Goal: Task Accomplishment & Management: Use online tool/utility

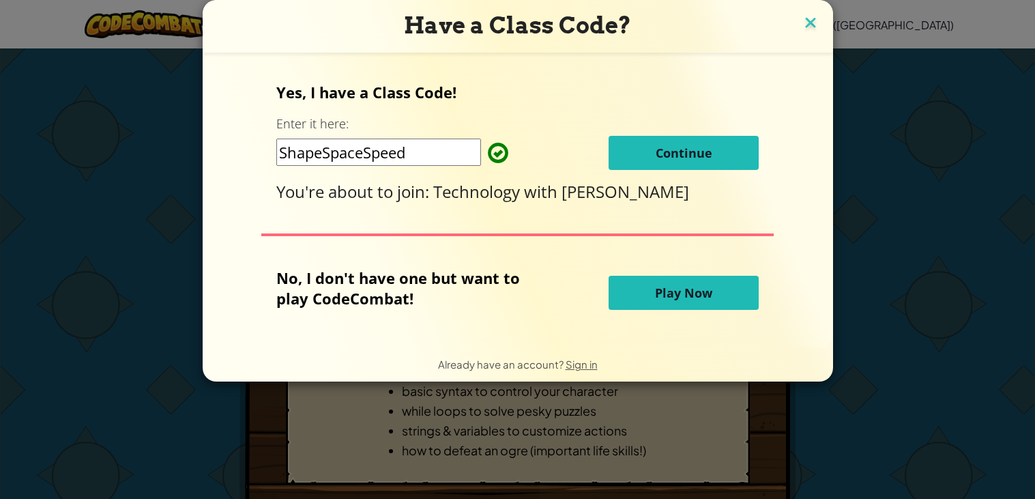
click at [814, 19] on img at bounding box center [811, 24] width 18 height 20
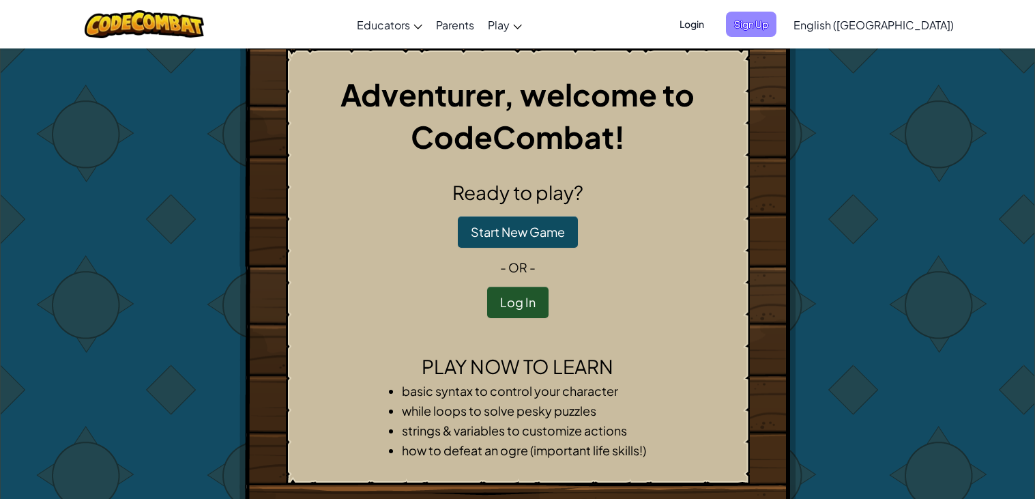
click at [776, 28] on span "Sign Up" at bounding box center [751, 24] width 50 height 25
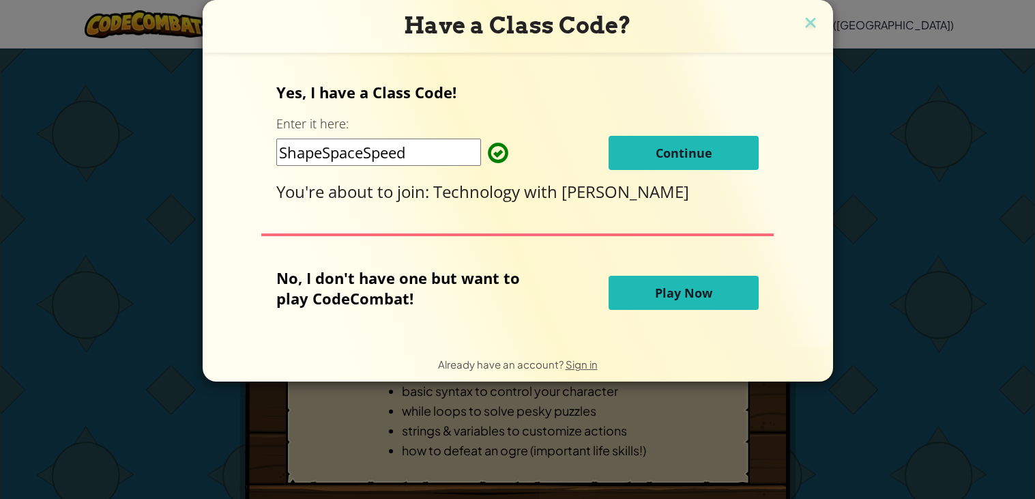
click at [724, 148] on button "Continue" at bounding box center [684, 153] width 150 height 34
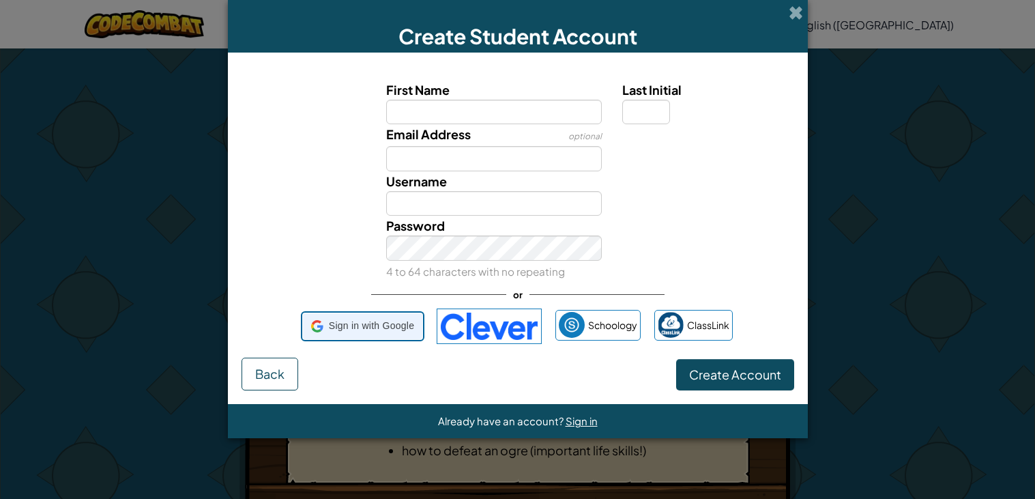
click at [355, 323] on span "Sign in with Google" at bounding box center [371, 326] width 85 height 20
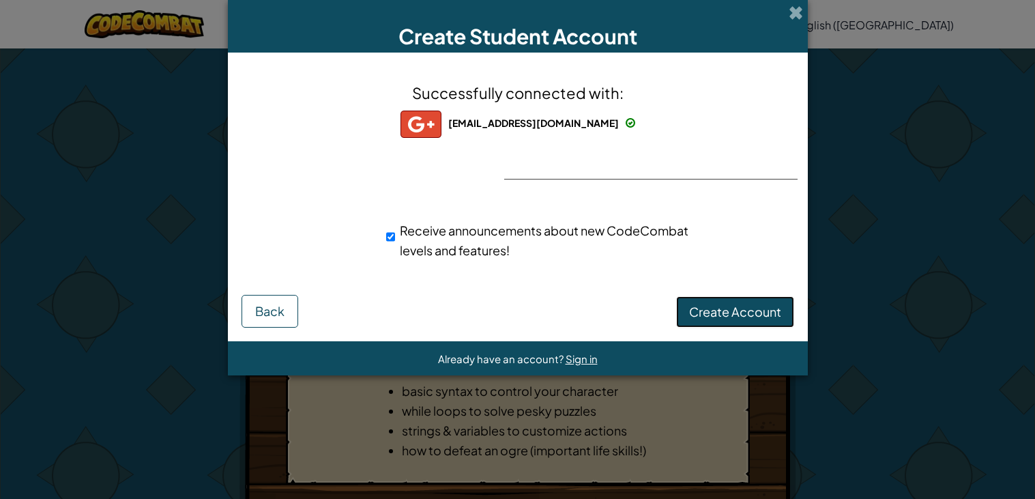
click at [740, 304] on span "Create Account" at bounding box center [735, 312] width 92 height 16
click at [740, 304] on button "Create Account" at bounding box center [735, 311] width 118 height 31
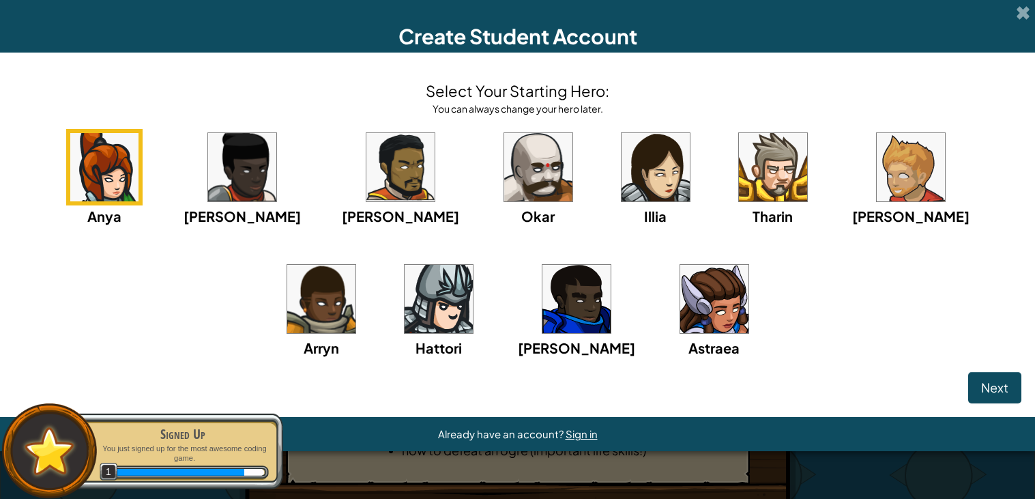
click at [877, 145] on img at bounding box center [911, 167] width 68 height 68
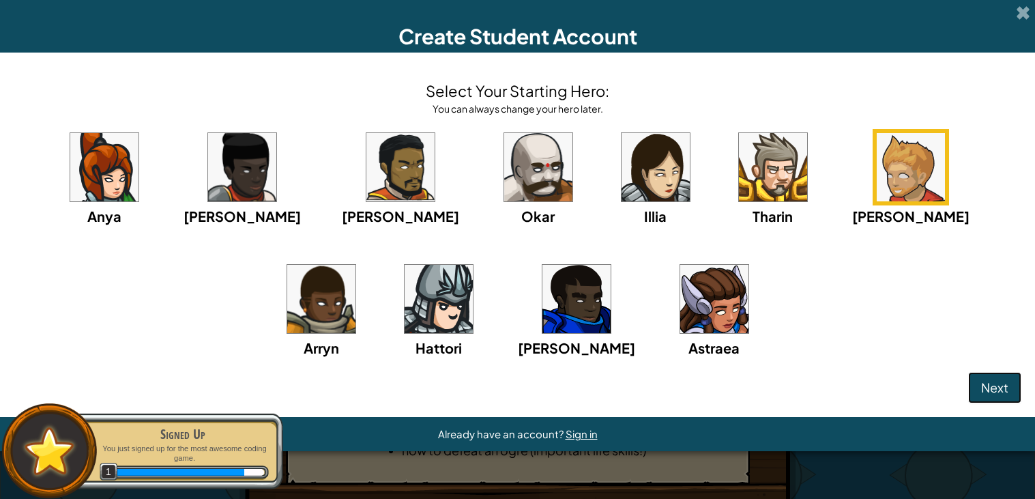
click at [996, 392] on span "Next" at bounding box center [994, 387] width 27 height 16
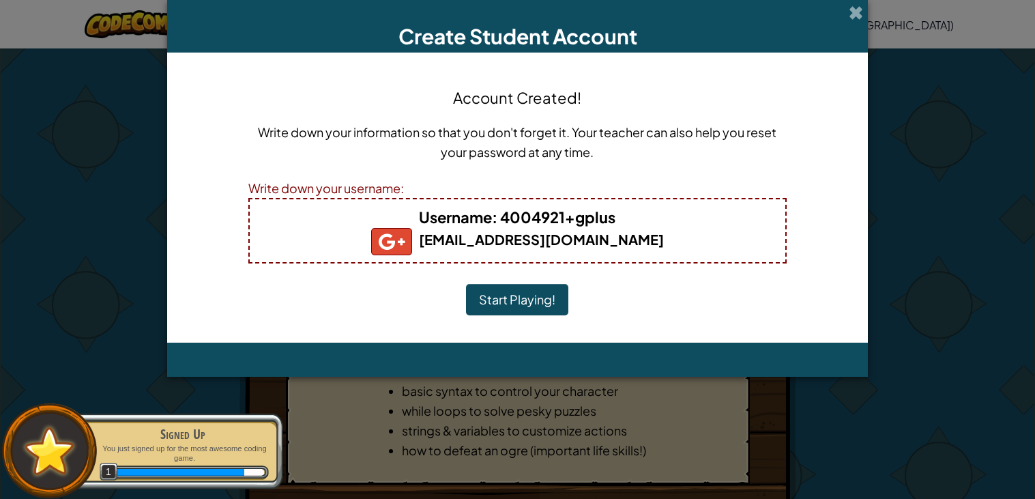
click at [527, 294] on button "Start Playing!" at bounding box center [517, 299] width 102 height 31
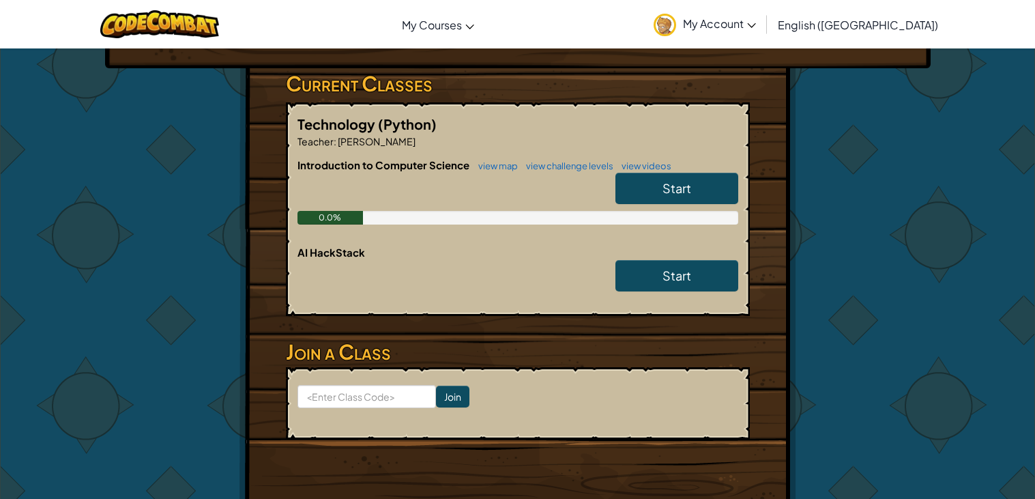
scroll to position [242, 0]
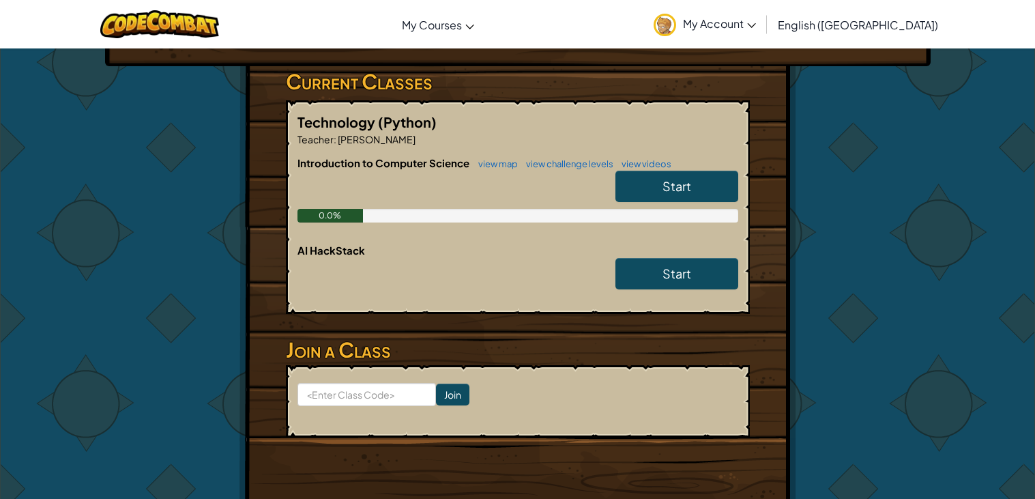
click at [659, 171] on link "Start" at bounding box center [676, 186] width 123 height 31
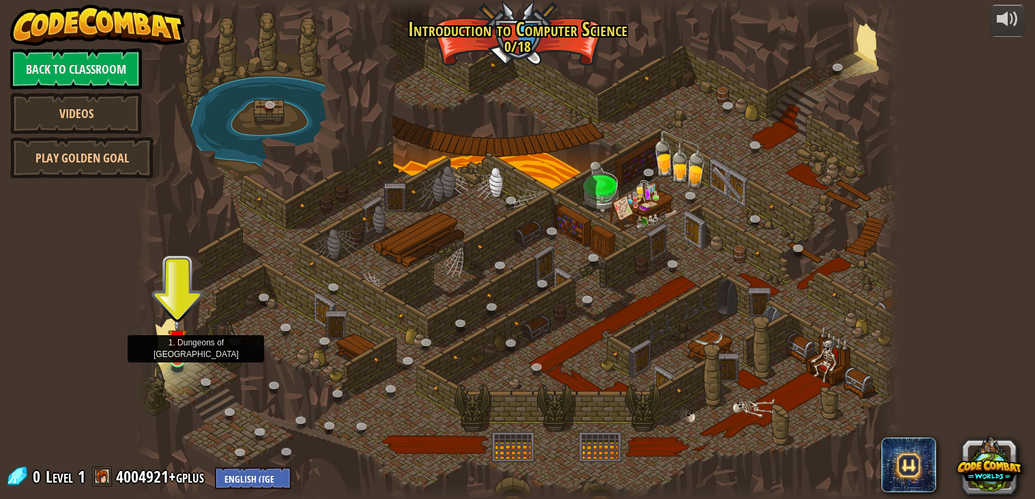
click at [183, 360] on img at bounding box center [177, 339] width 19 height 44
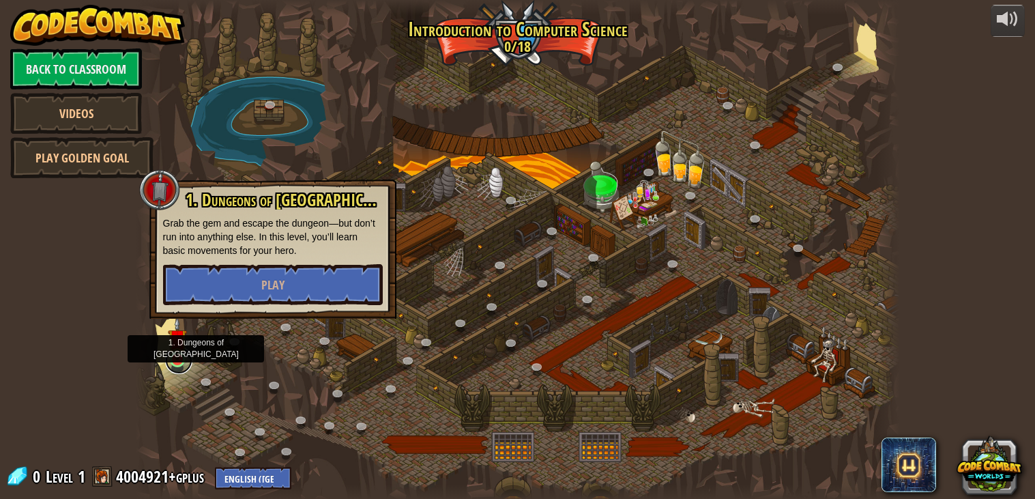
click at [181, 363] on link at bounding box center [178, 360] width 27 height 27
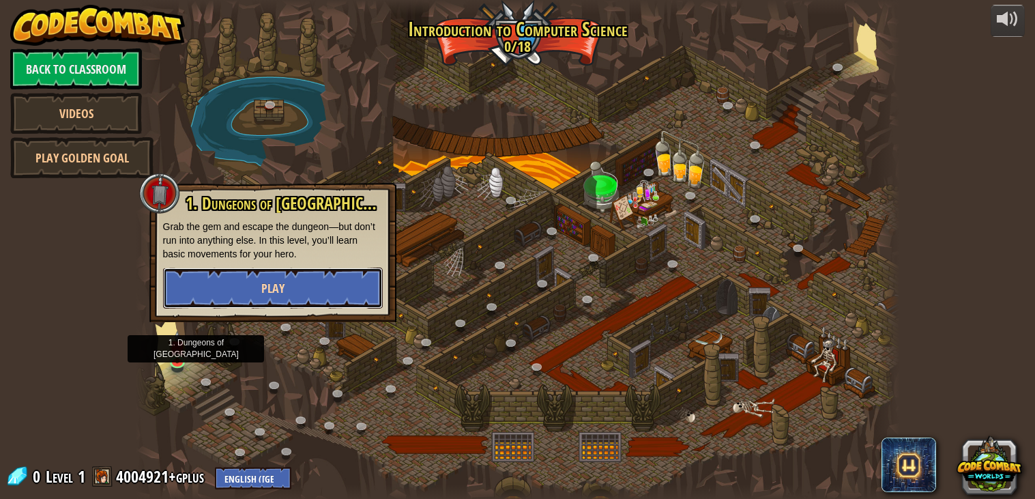
click at [233, 295] on button "Play" at bounding box center [273, 287] width 220 height 41
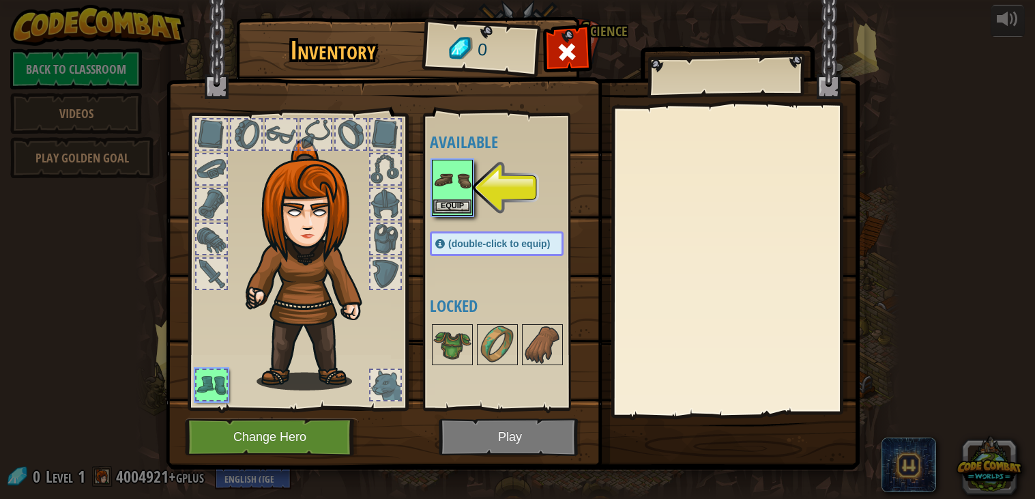
click at [458, 188] on img at bounding box center [452, 180] width 38 height 38
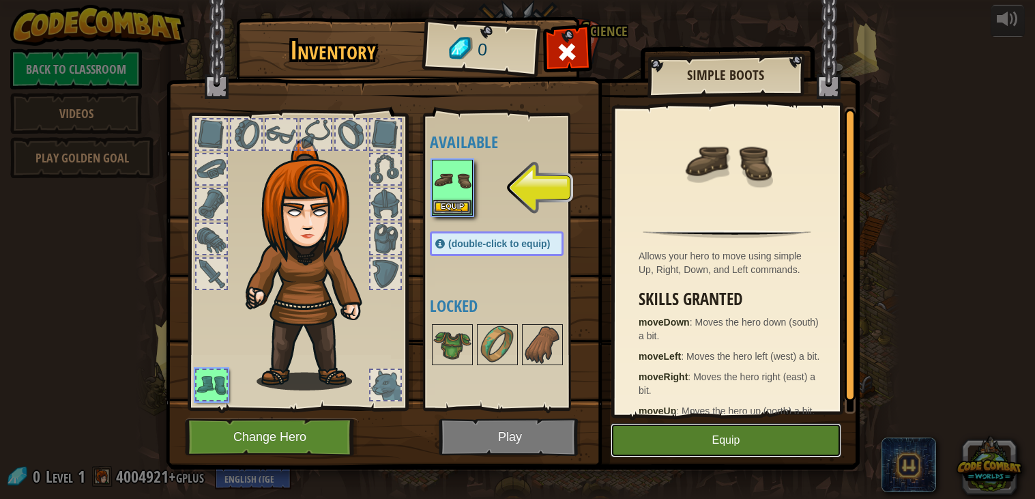
click at [691, 434] on button "Equip" at bounding box center [726, 440] width 231 height 34
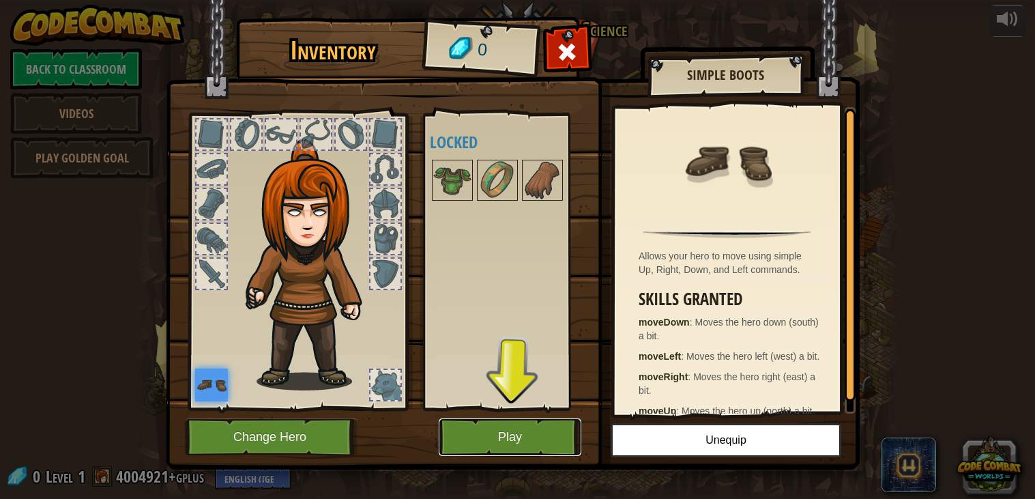
click at [492, 441] on button "Play" at bounding box center [510, 437] width 143 height 38
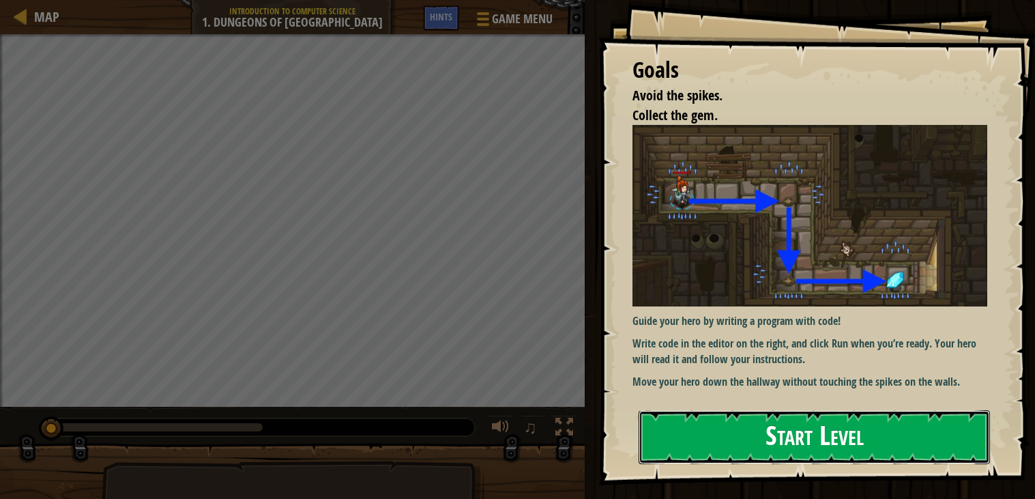
click at [746, 454] on button "Start Level" at bounding box center [814, 437] width 351 height 54
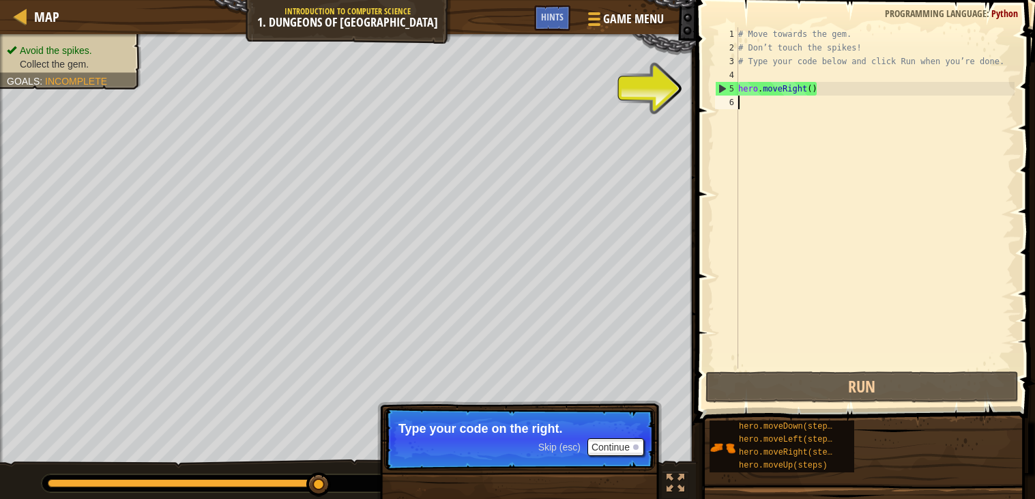
scroll to position [5, 0]
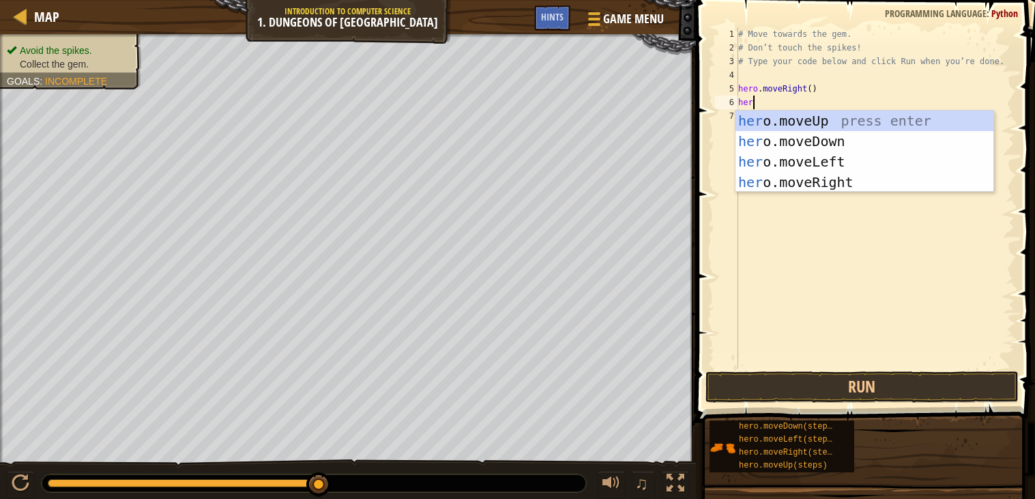
type textarea "her."
click at [880, 148] on div "her o . moveUp press enter her o . moveDown press enter her o . moveLeft press …" at bounding box center [864, 172] width 258 height 123
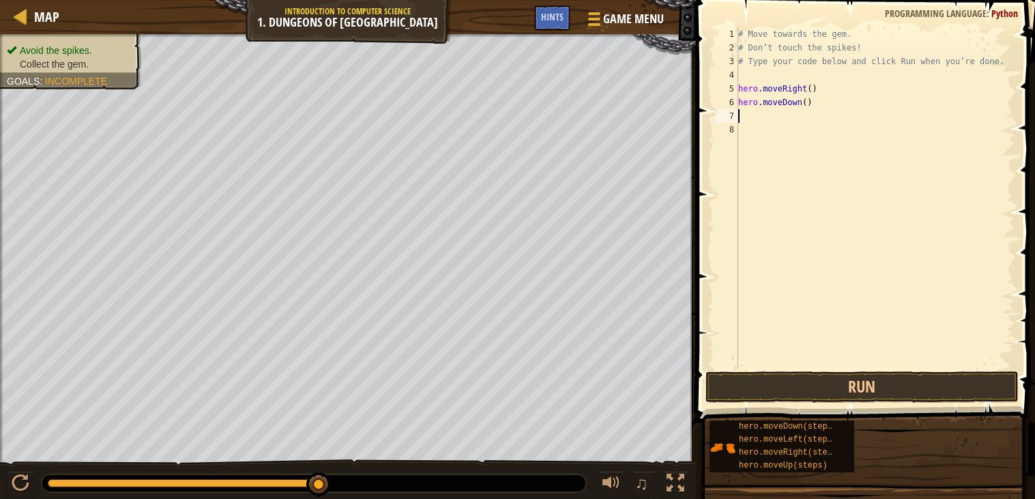
scroll to position [5, 0]
click at [810, 381] on button "Run" at bounding box center [861, 386] width 313 height 31
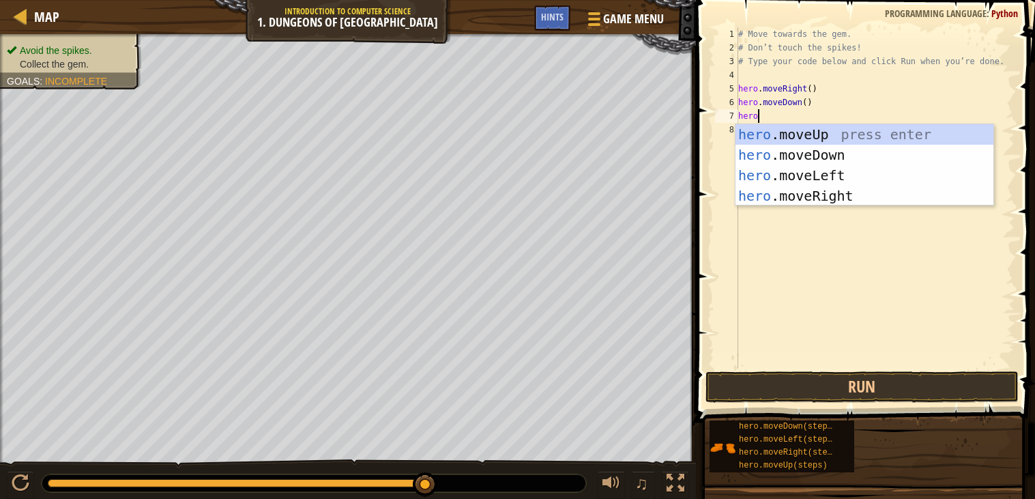
type textarea "hero."
click at [800, 188] on div "hero. moveUp press enter hero. moveDown press enter hero. moveLeft press enter …" at bounding box center [864, 185] width 258 height 123
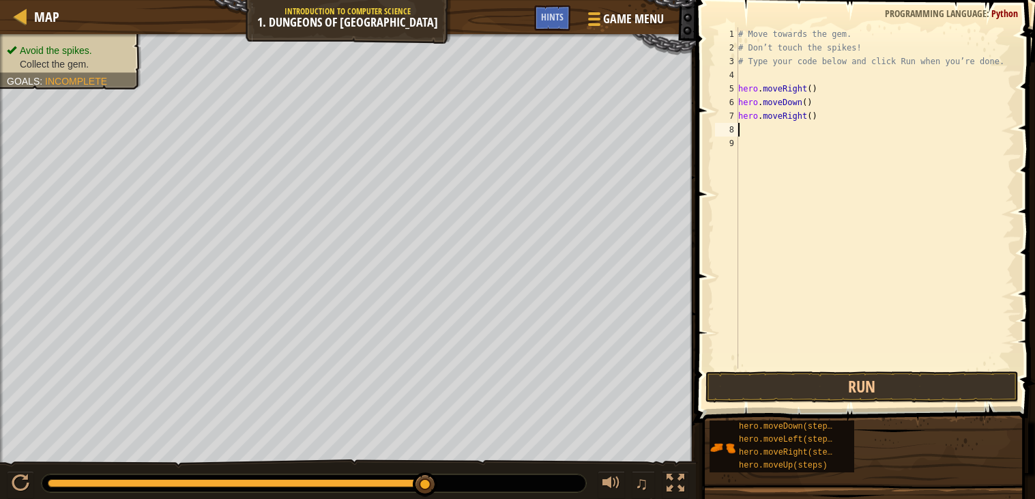
click at [879, 223] on div "# Move towards the gem. # Don’t touch the spikes! # Type your code below and cl…" at bounding box center [874, 211] width 279 height 368
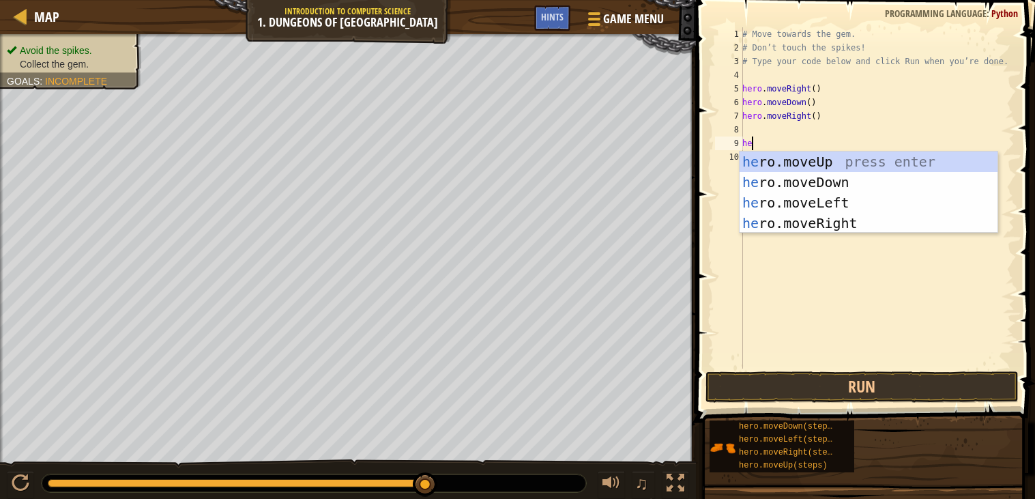
type textarea "h"
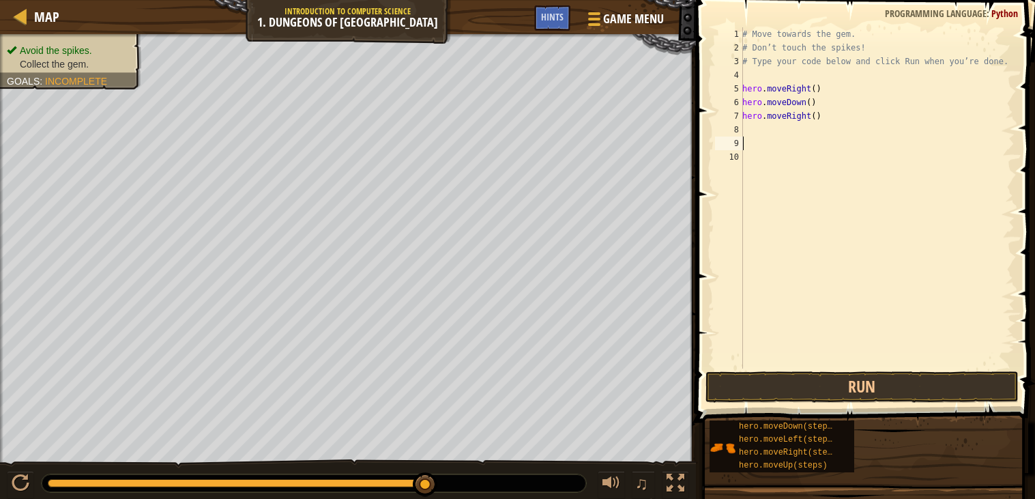
click at [755, 125] on div "# Move towards the gem. # Don’t touch the spikes! # Type your code below and cl…" at bounding box center [877, 211] width 275 height 368
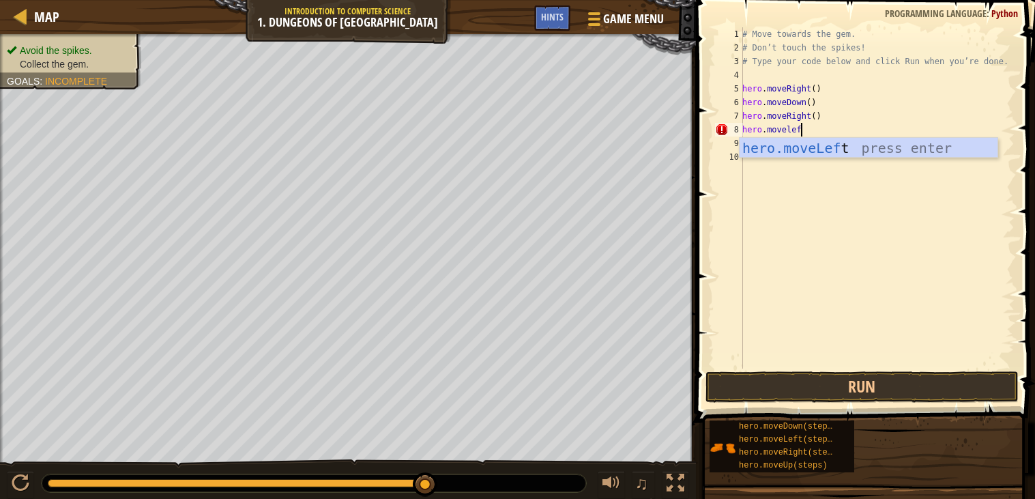
scroll to position [5, 3]
type textarea "hero.moveleft"
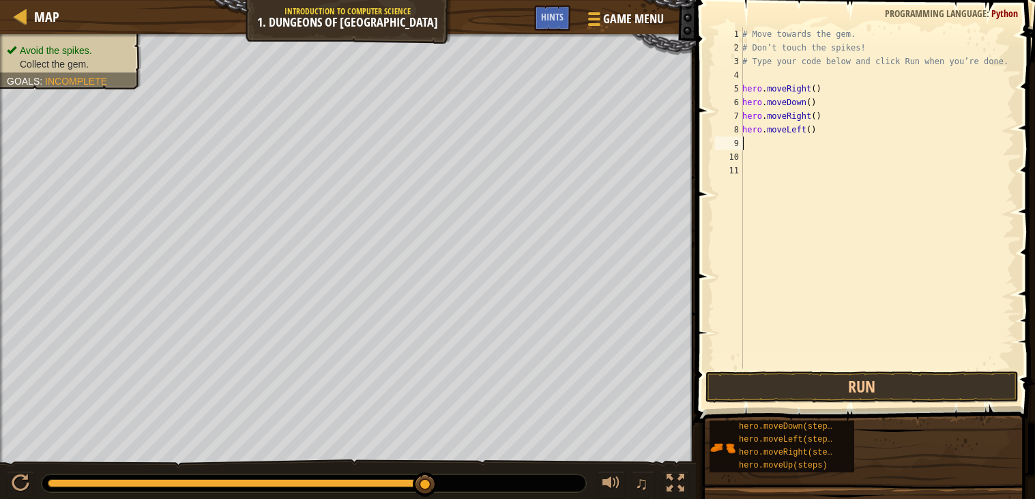
scroll to position [5, 0]
click at [834, 387] on button "Run" at bounding box center [861, 386] width 313 height 31
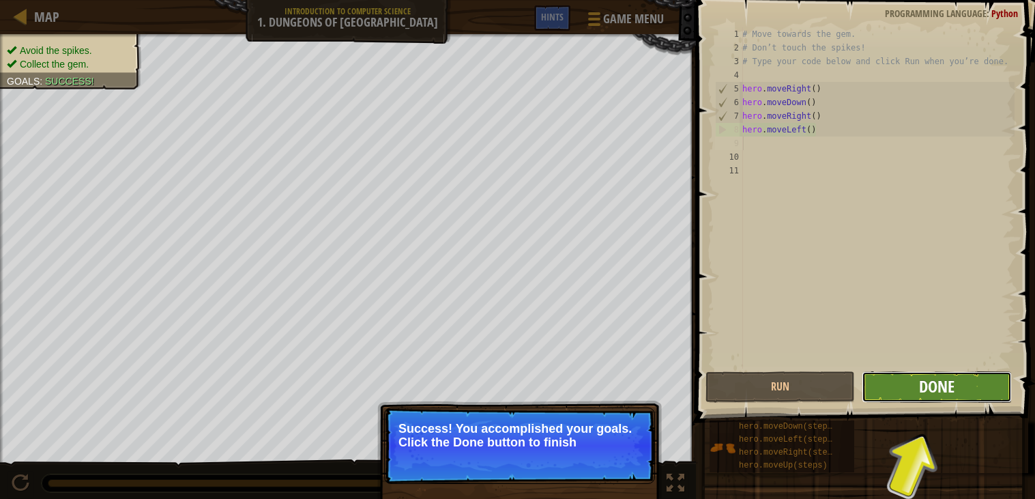
click at [922, 391] on span "Done" at bounding box center [936, 386] width 35 height 22
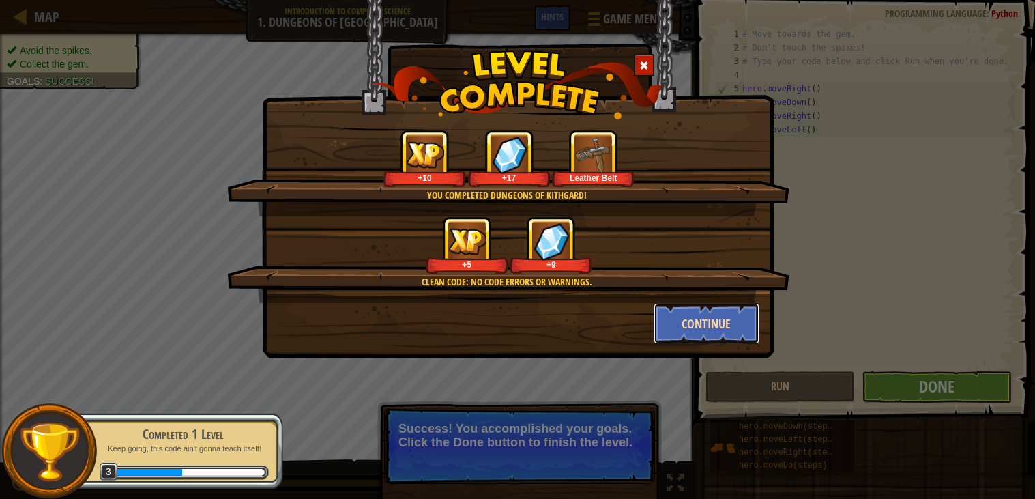
click at [696, 323] on button "Continue" at bounding box center [707, 323] width 106 height 41
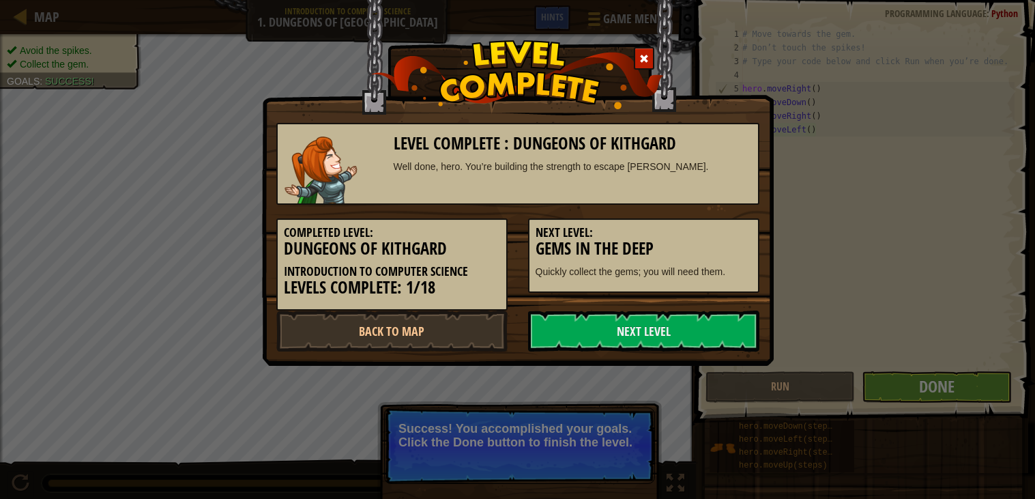
click at [575, 435] on div "Level Complete : Dungeons of Kithgard Well done, hero. You’re building the stre…" at bounding box center [517, 249] width 1035 height 499
click at [671, 323] on link "Next Level" at bounding box center [643, 330] width 231 height 41
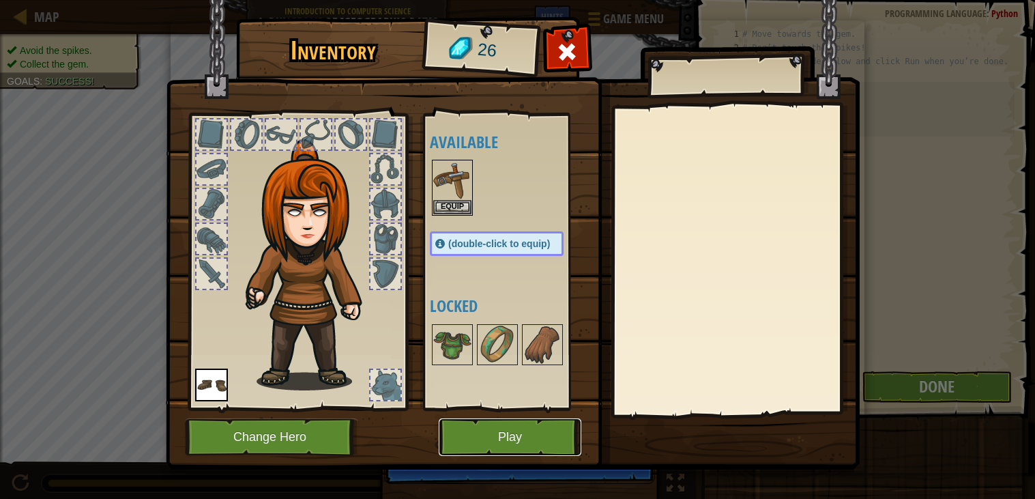
click at [523, 435] on button "Play" at bounding box center [510, 437] width 143 height 38
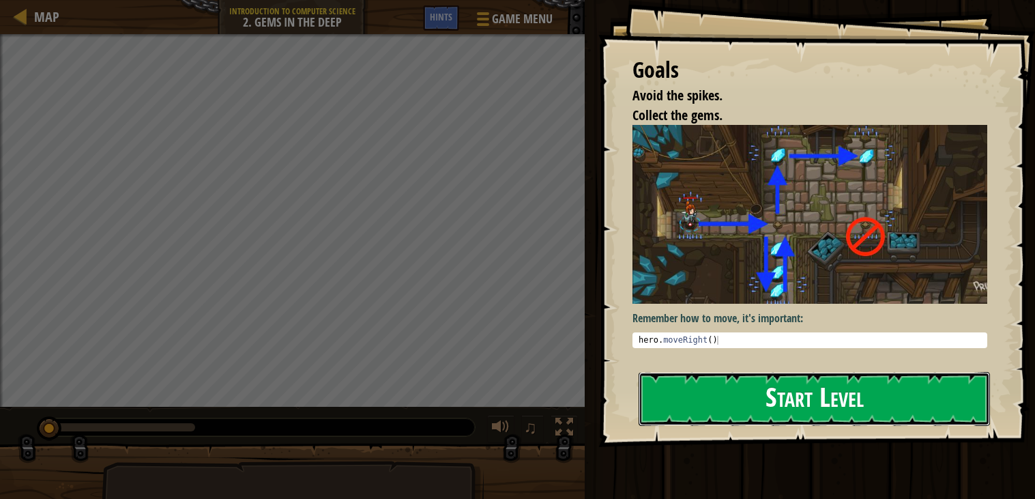
click at [793, 411] on button "Start Level" at bounding box center [814, 399] width 351 height 54
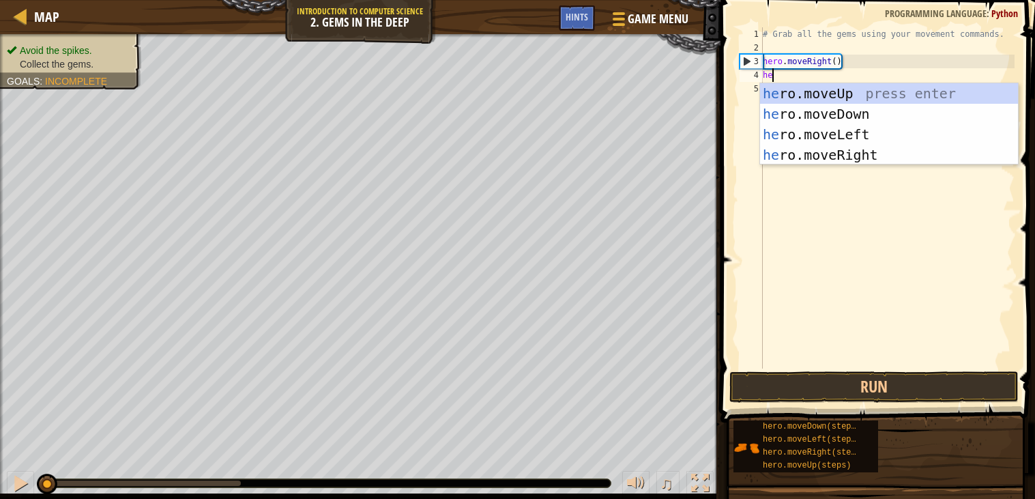
scroll to position [5, 1]
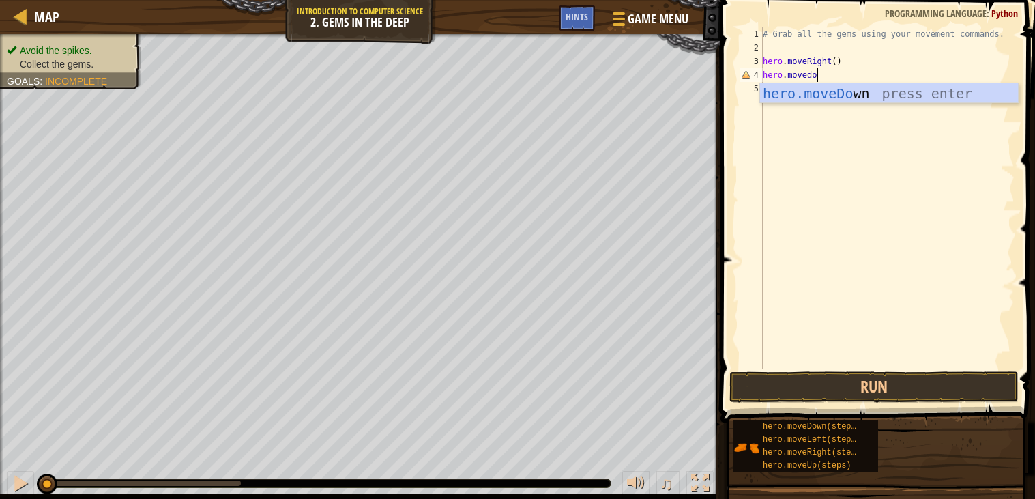
type textarea "hero.movedown"
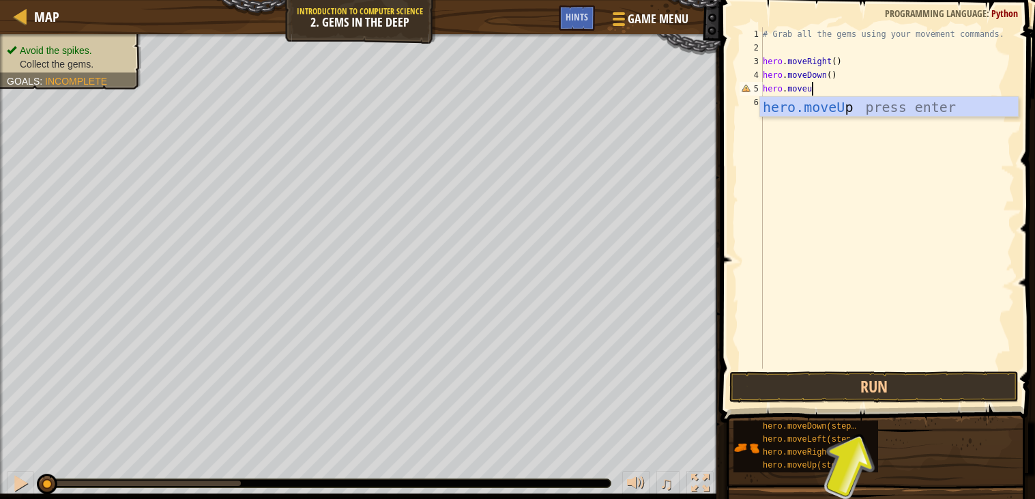
scroll to position [5, 3]
type textarea "hero.moveup"
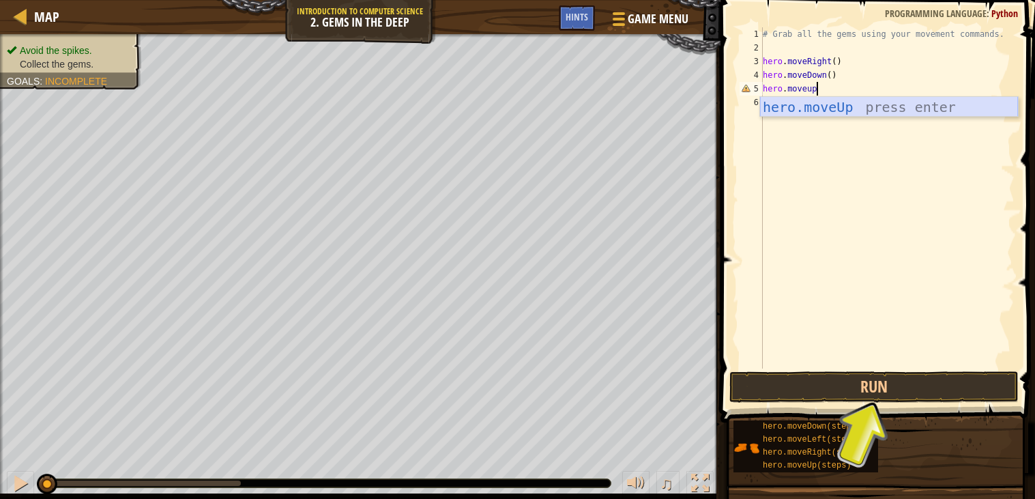
click at [961, 107] on div "hero.moveUp press enter" at bounding box center [889, 127] width 258 height 61
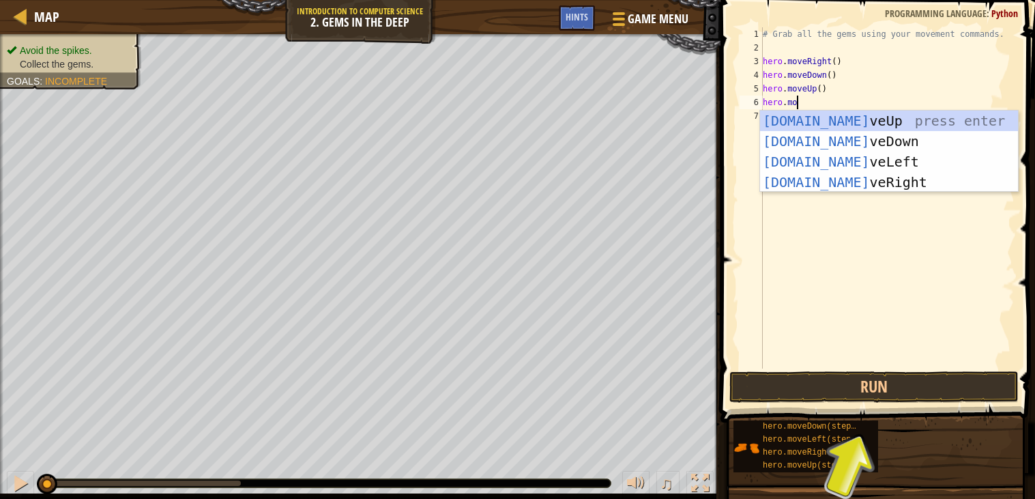
scroll to position [5, 2]
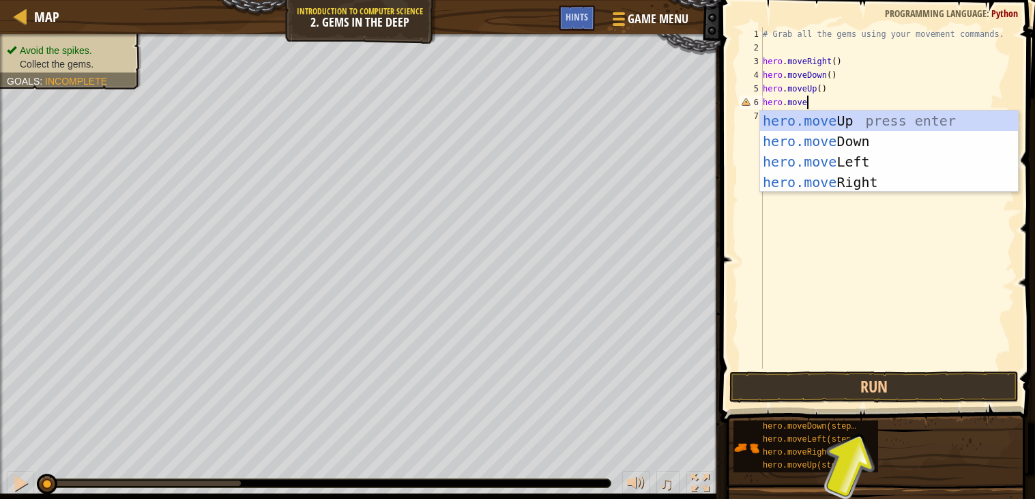
type textarea "hero.move"
click at [894, 184] on div "hero.move Up press enter hero.move Down press enter hero.move Left press enter …" at bounding box center [889, 172] width 258 height 123
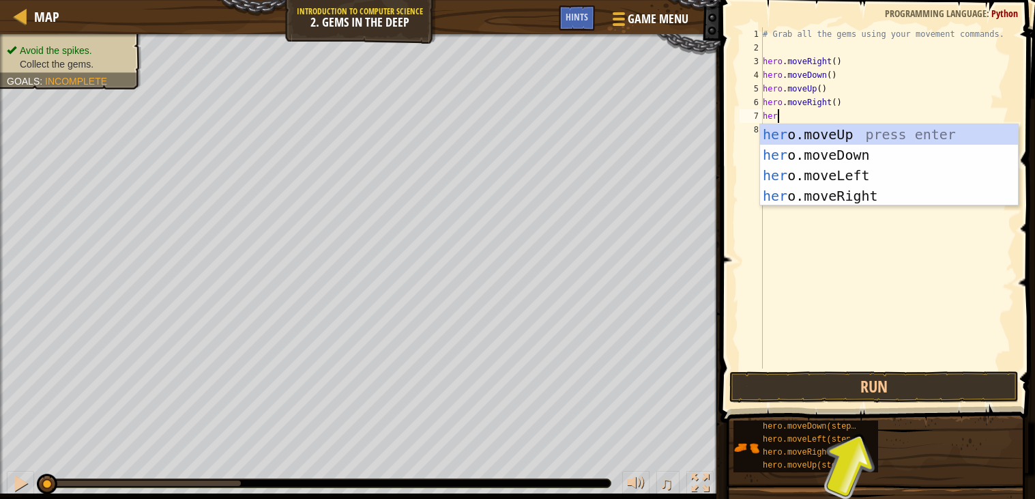
scroll to position [5, 1]
type textarea "hero."
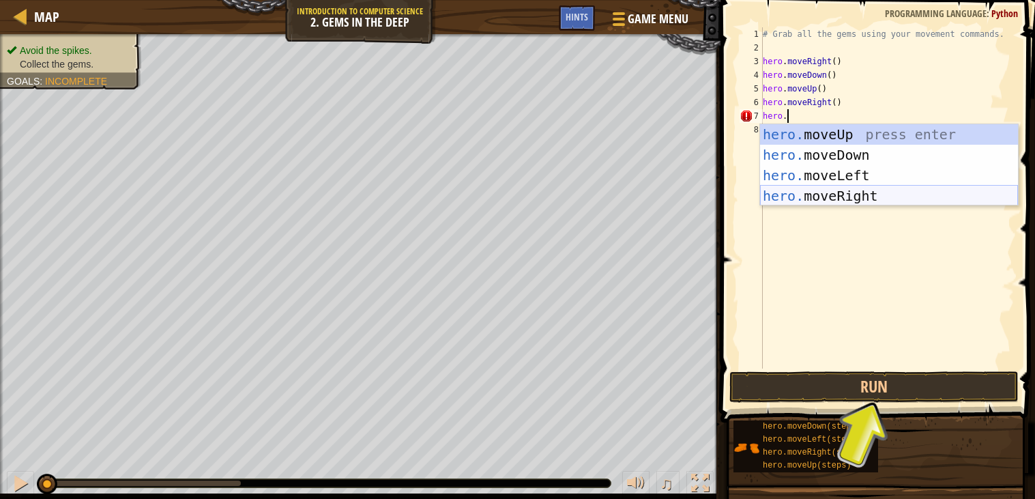
click at [878, 198] on div "hero. moveUp press enter hero. moveDown press enter hero. moveLeft press enter …" at bounding box center [889, 185] width 258 height 123
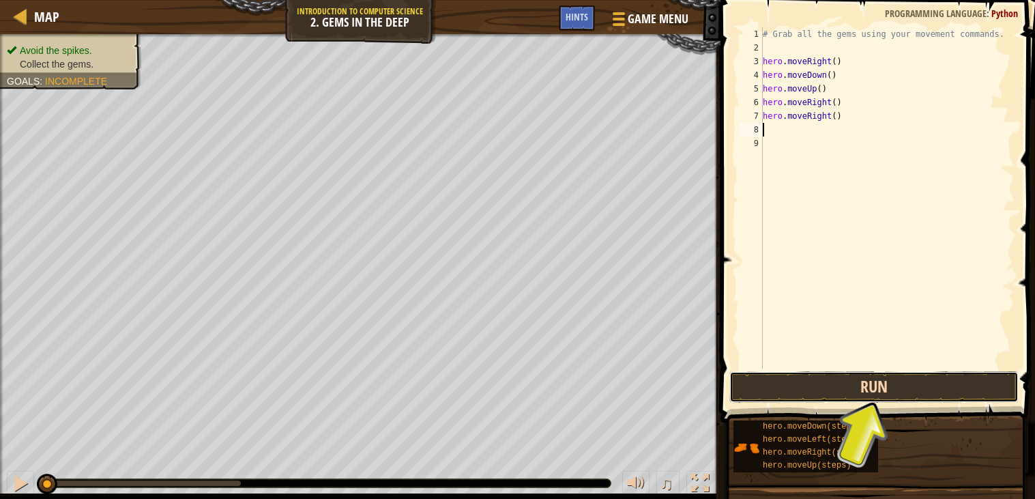
click at [808, 391] on button "Run" at bounding box center [873, 386] width 289 height 31
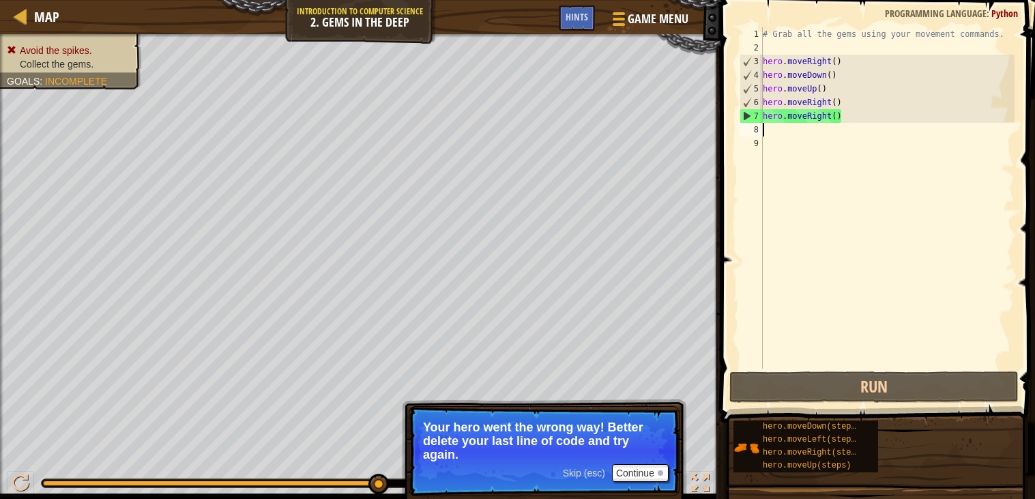
click at [828, 119] on div "# Grab all the gems using your movement commands. hero . moveRight ( ) hero . m…" at bounding box center [887, 211] width 254 height 368
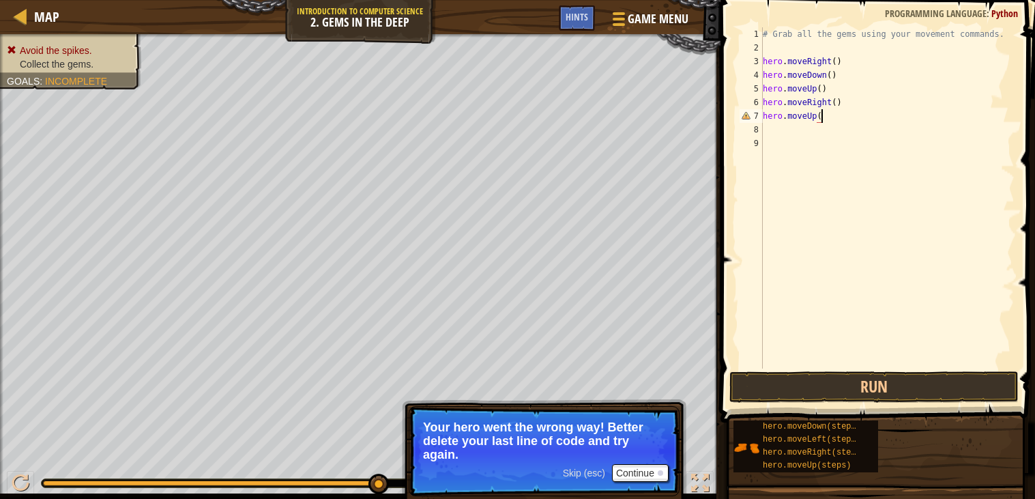
scroll to position [5, 4]
type textarea "hero.moveUp()"
click at [849, 383] on button "Run" at bounding box center [873, 386] width 289 height 31
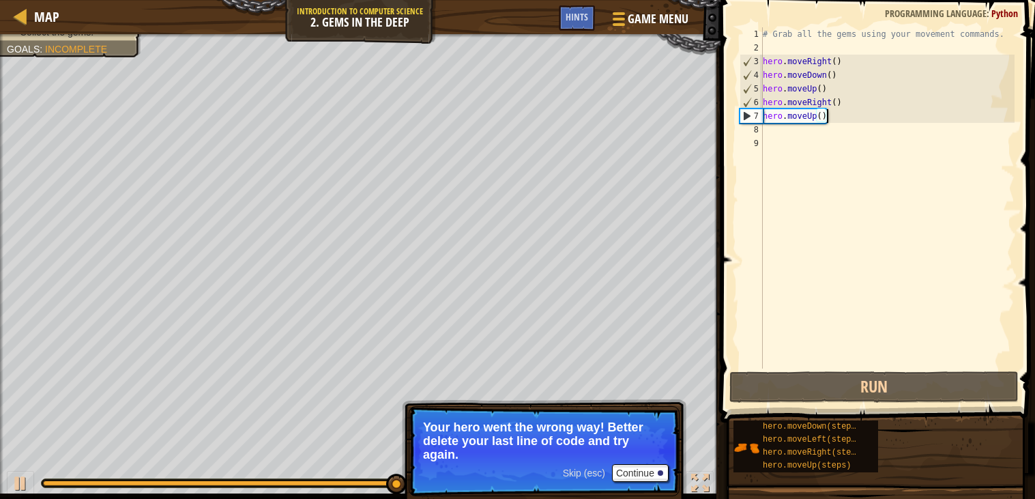
click at [771, 130] on div "# Grab all the gems using your movement commands. hero . moveRight ( ) hero . m…" at bounding box center [887, 211] width 254 height 368
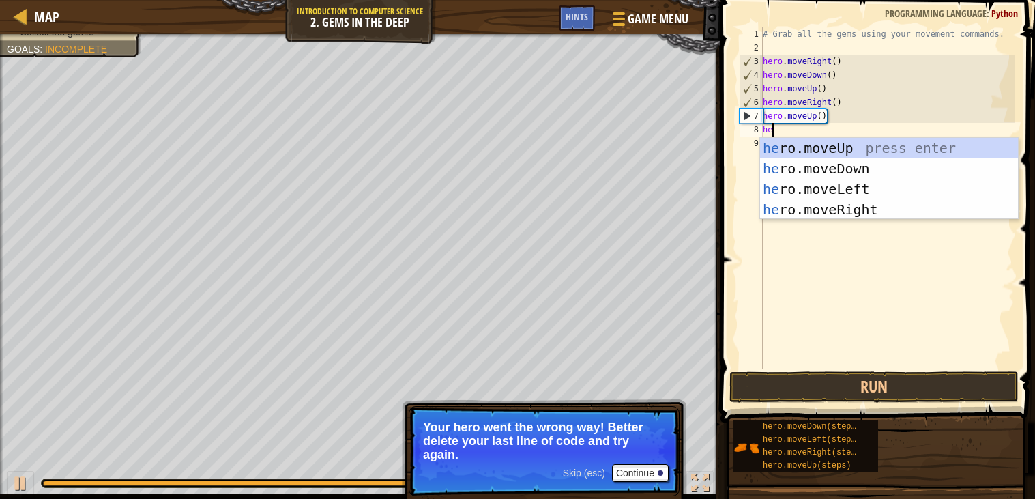
scroll to position [5, 1]
type textarea "hero."
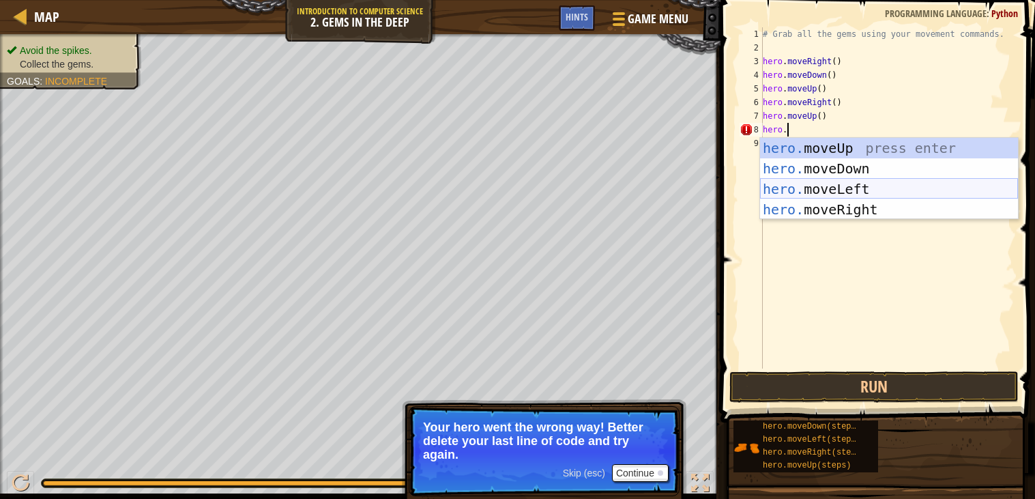
click at [817, 192] on div "hero. moveUp press enter hero. moveDown press enter hero. moveLeft press enter …" at bounding box center [889, 199] width 258 height 123
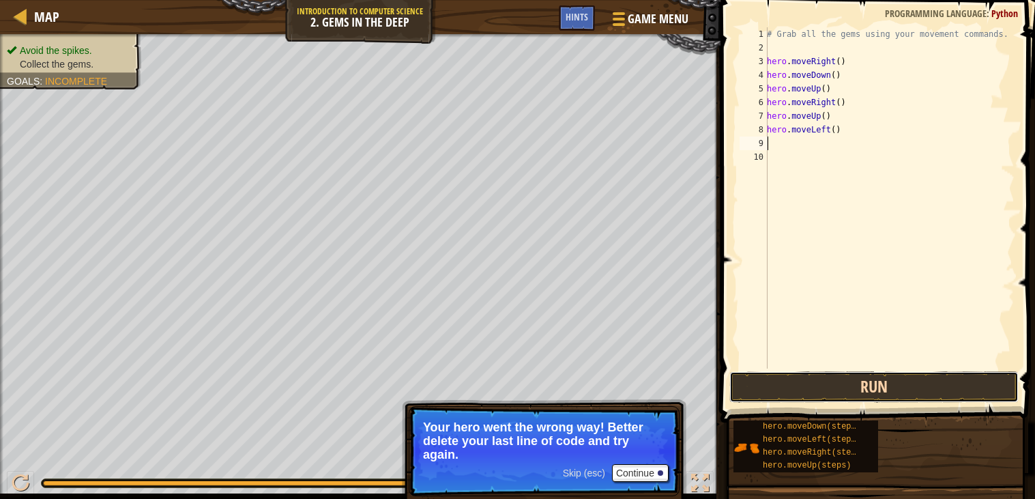
click at [783, 383] on button "Run" at bounding box center [873, 386] width 289 height 31
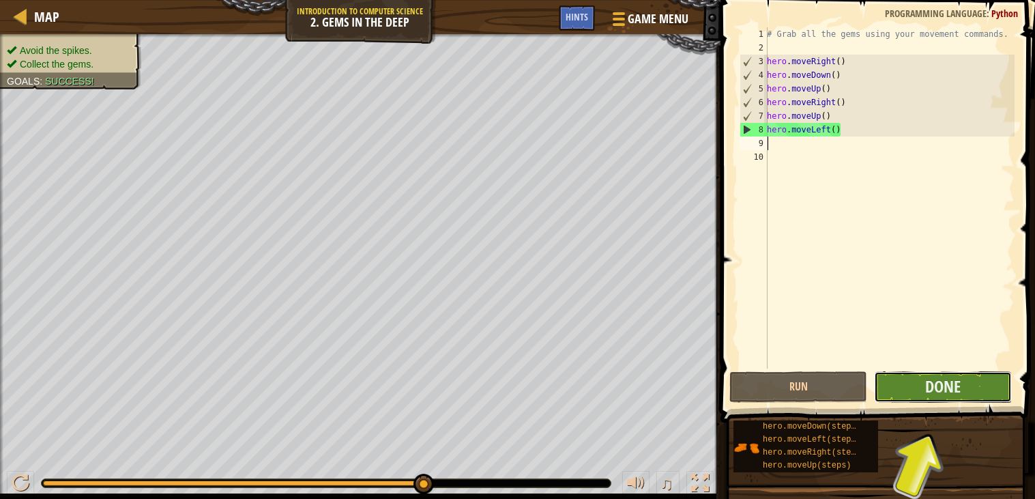
click at [914, 383] on button "Done" at bounding box center [943, 386] width 138 height 31
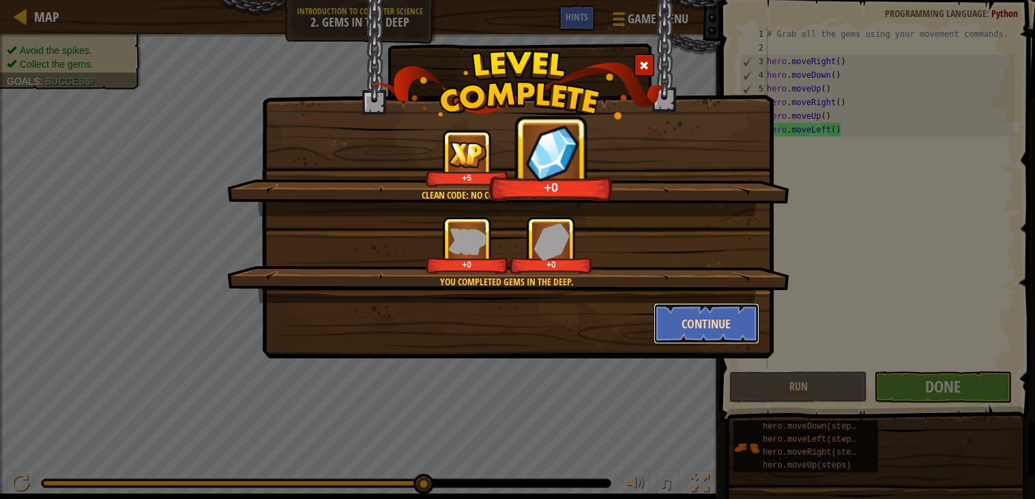
click at [720, 327] on button "Continue" at bounding box center [707, 323] width 106 height 41
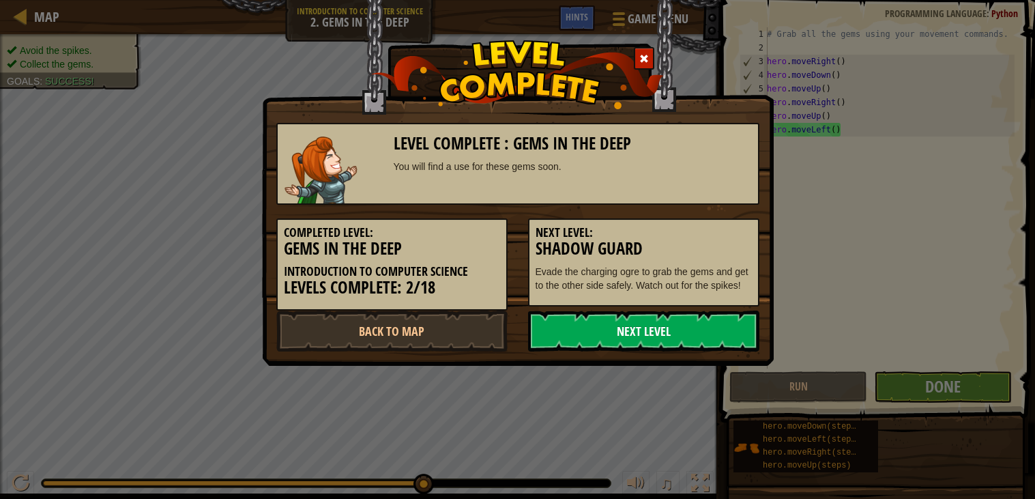
click at [688, 330] on link "Next Level" at bounding box center [643, 330] width 231 height 41
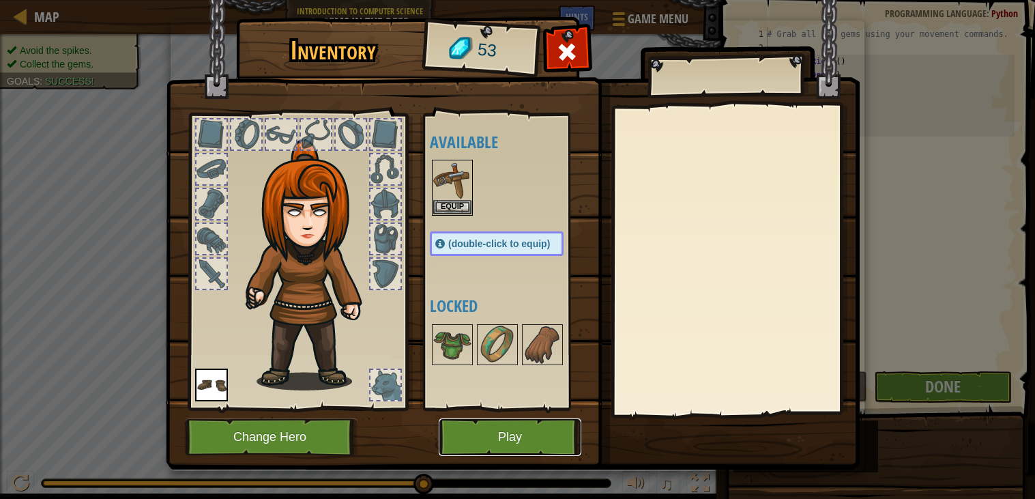
click at [517, 449] on button "Play" at bounding box center [510, 437] width 143 height 38
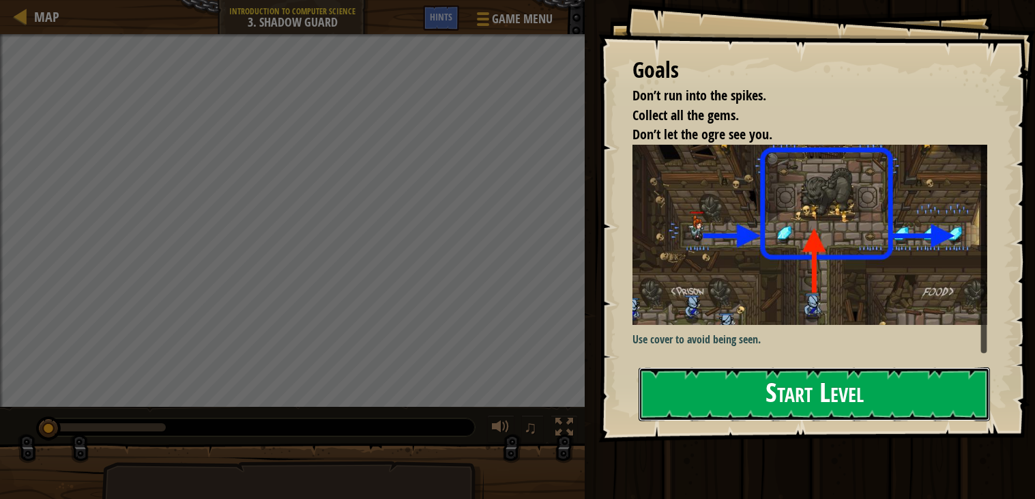
click at [749, 390] on button "Start Level" at bounding box center [814, 394] width 351 height 54
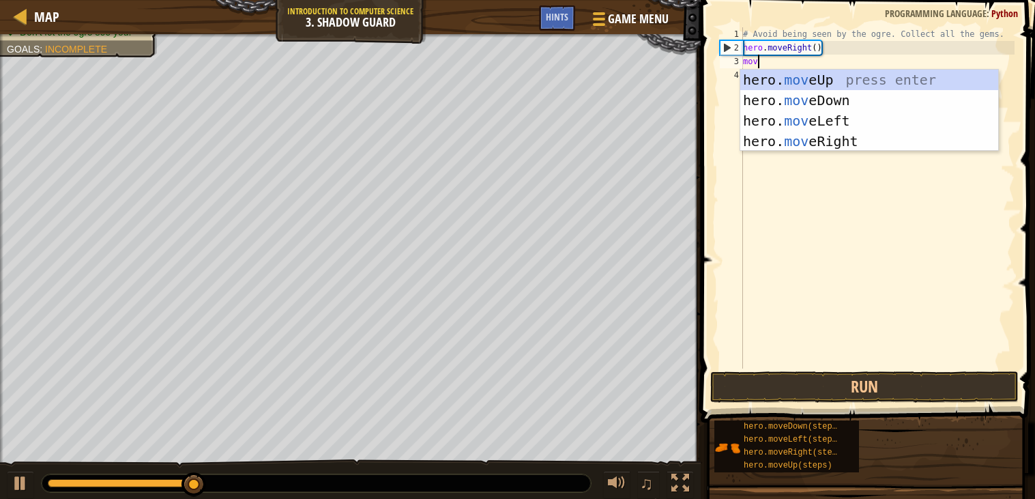
scroll to position [5, 1]
type textarea "move"
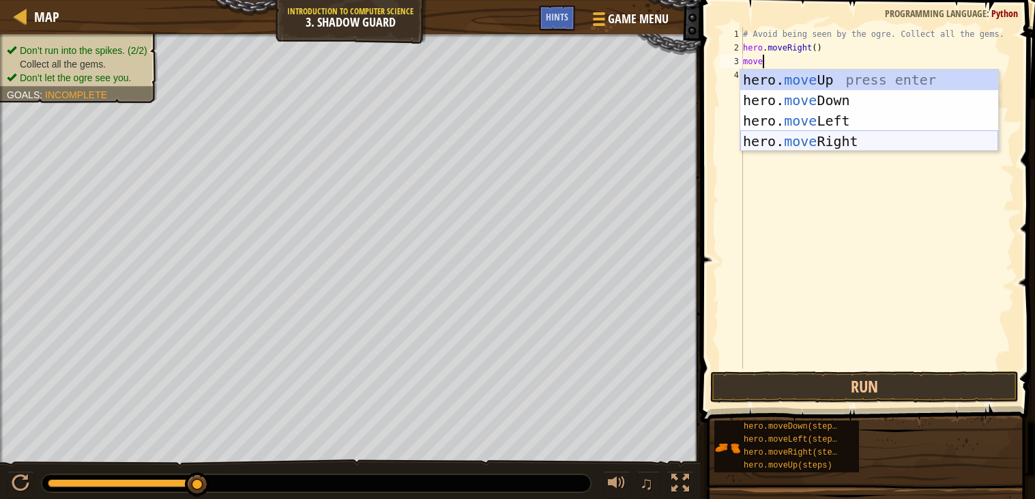
click at [787, 140] on div "hero. move Up press enter hero. move Down press enter hero. move Left press ent…" at bounding box center [869, 131] width 258 height 123
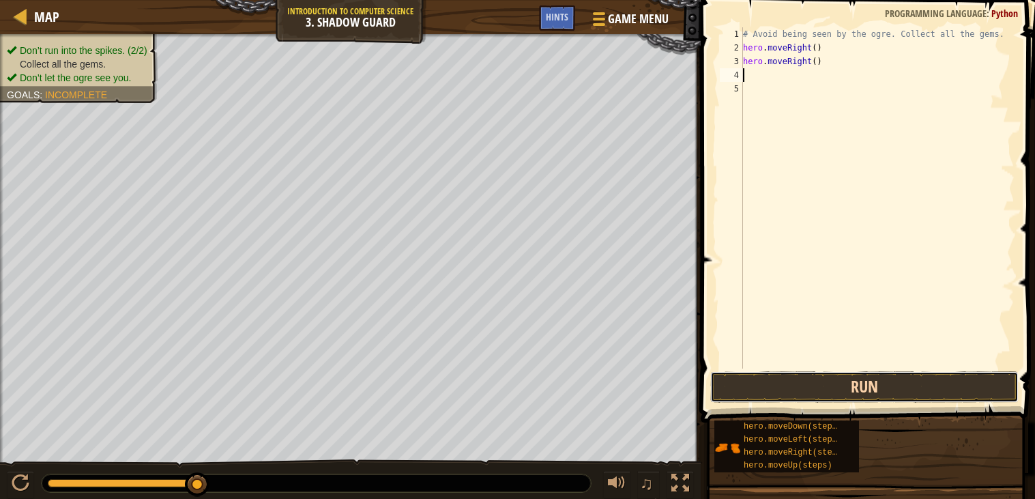
click at [776, 389] on button "Run" at bounding box center [864, 386] width 308 height 31
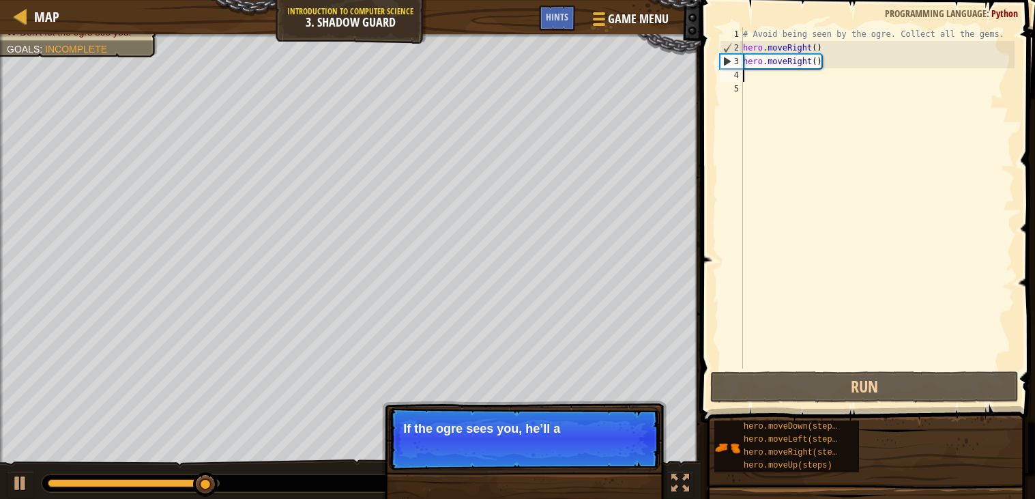
type textarea "m"
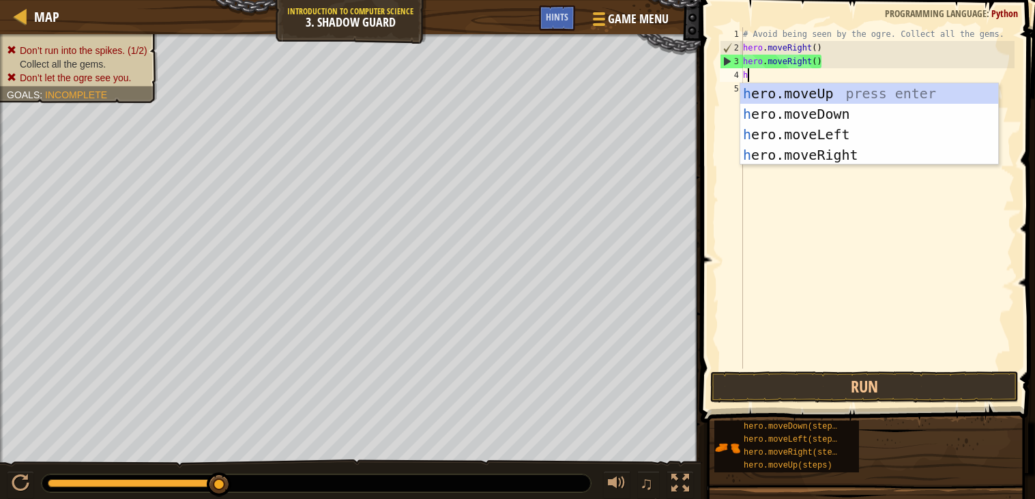
scroll to position [5, 1]
type textarea "hermo"
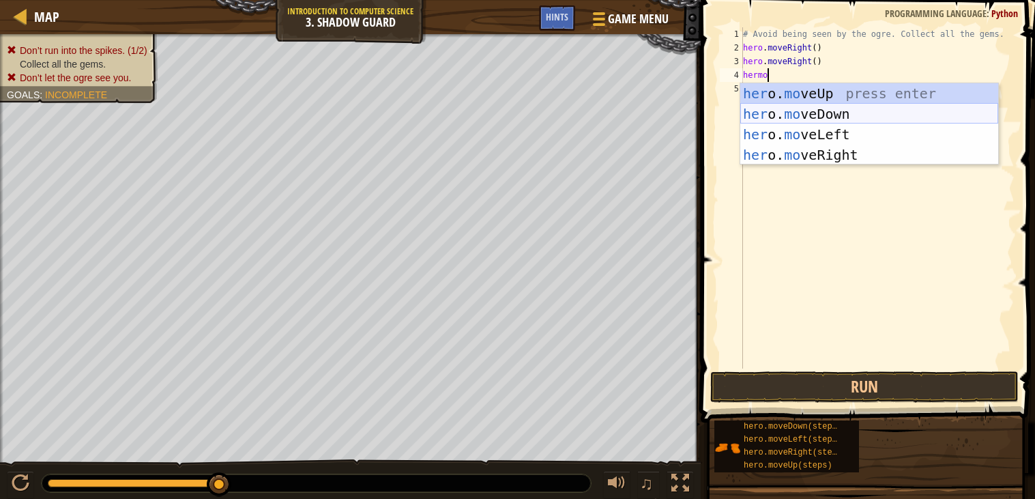
click at [841, 115] on div "her o. mo veUp press enter her o. mo veDown press enter her o. mo veLeft press …" at bounding box center [869, 144] width 258 height 123
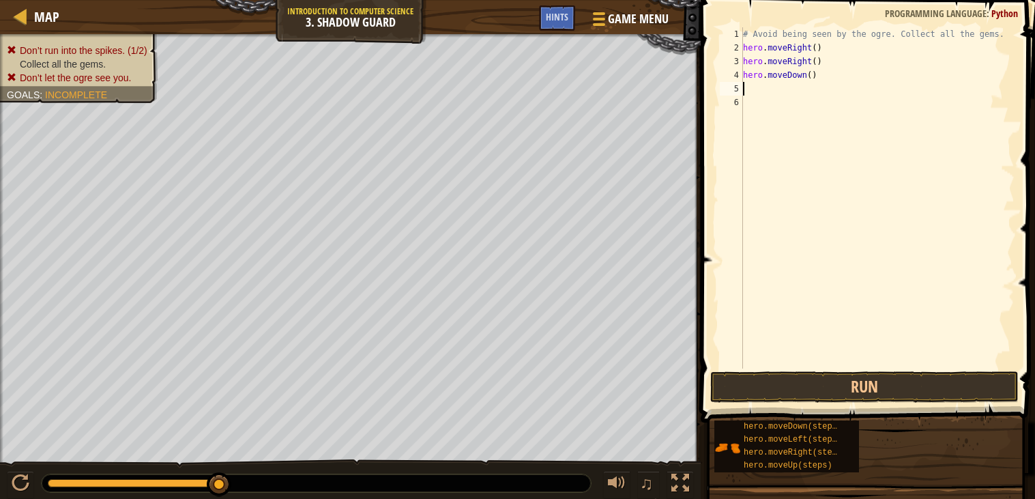
click at [806, 78] on div "# Avoid being seen by the ogre. Collect all the gems. hero . moveRight ( ) hero…" at bounding box center [877, 211] width 274 height 368
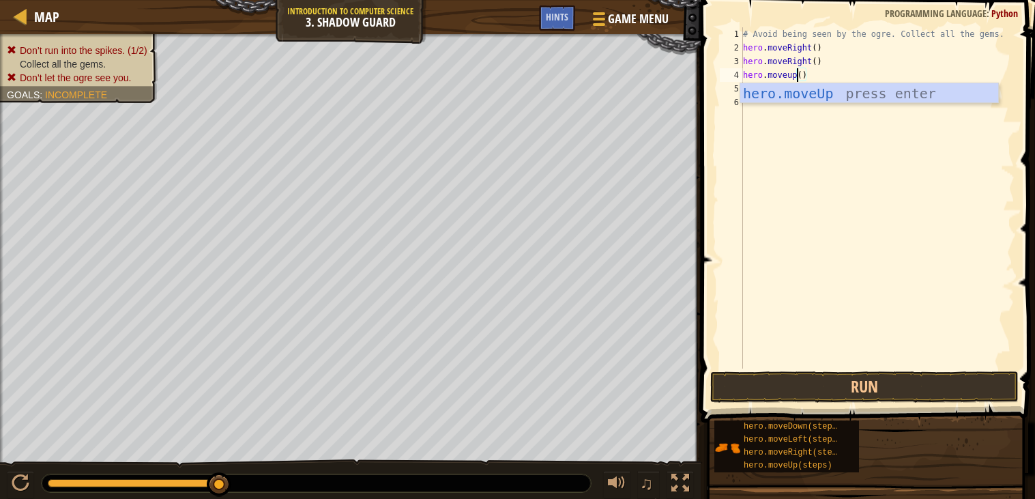
type textarea "hero.moveUp"
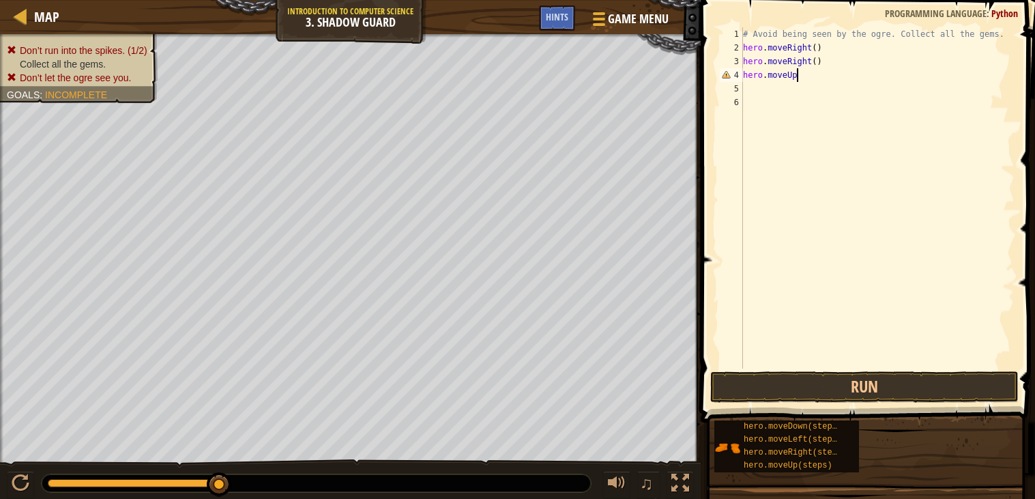
click at [787, 86] on div "# Avoid being seen by the ogre. Collect all the gems. hero . moveRight ( ) hero…" at bounding box center [877, 211] width 274 height 368
click at [807, 78] on div "# Avoid being seen by the ogre. Collect all the gems. hero . moveRight ( ) hero…" at bounding box center [877, 211] width 274 height 368
type textarea "hero.moveUp()"
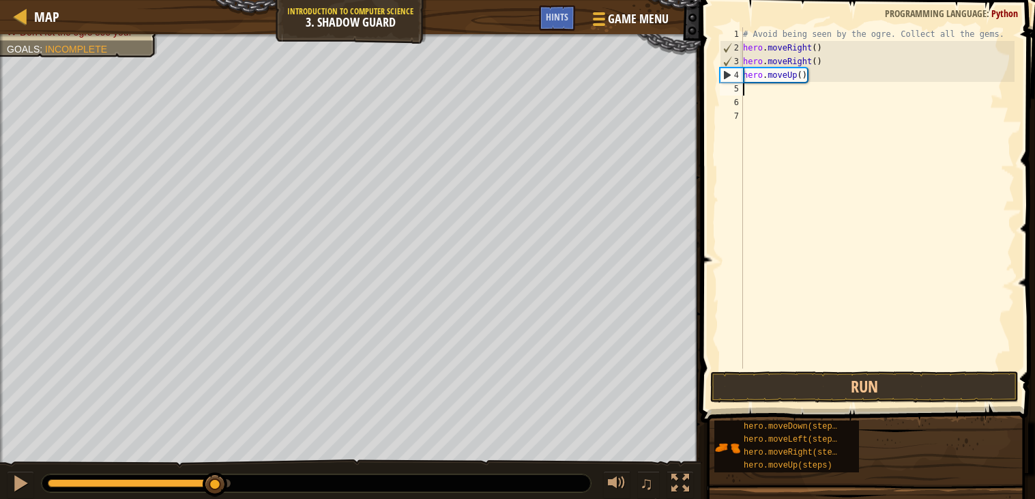
type textarea "m"
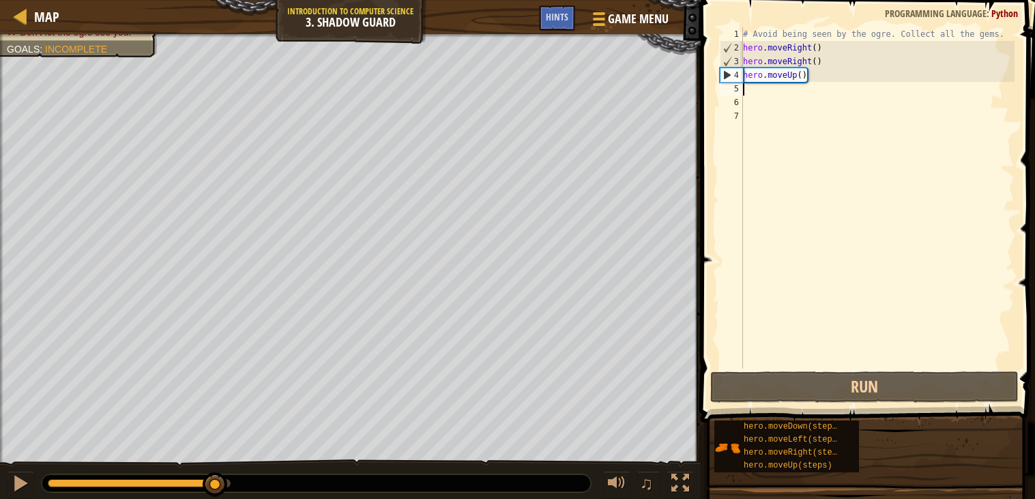
type textarea "le"
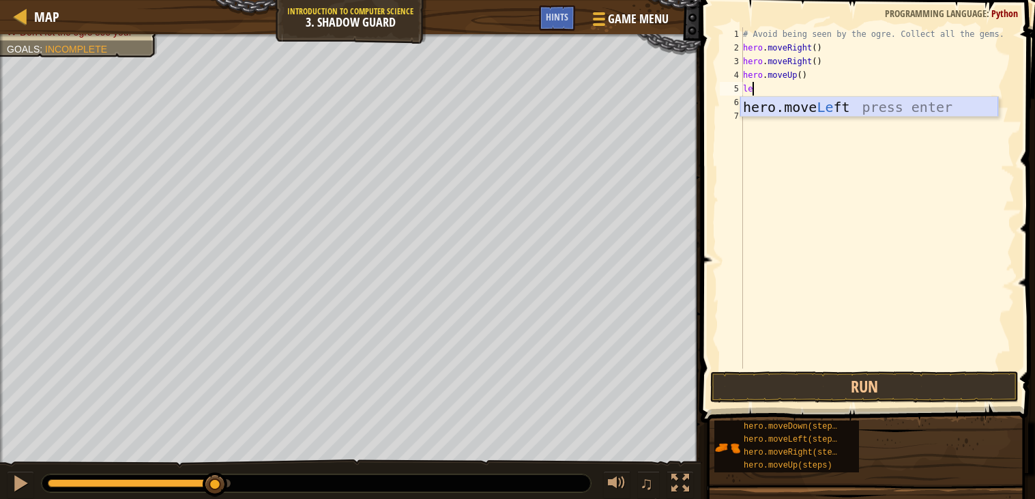
click at [833, 107] on div "hero.move Le ft press enter" at bounding box center [869, 127] width 258 height 61
type textarea "do"
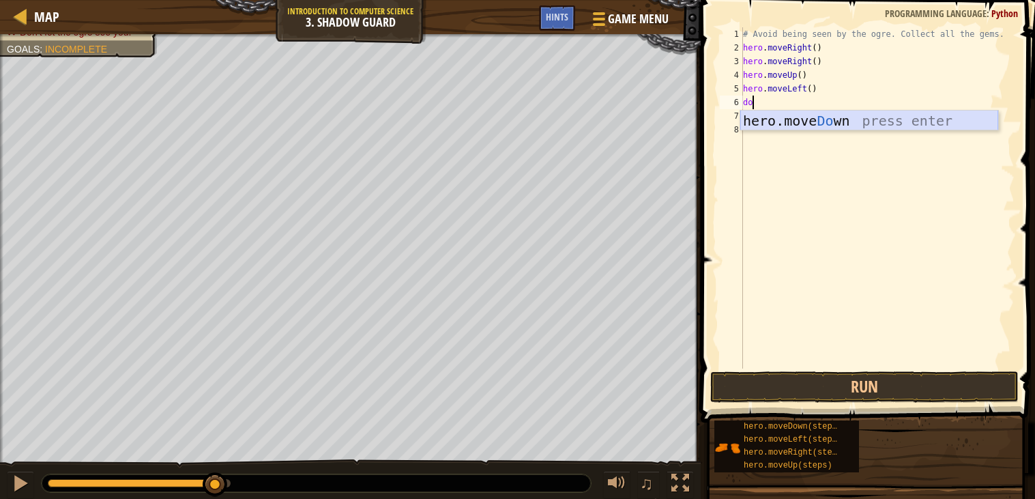
click at [811, 114] on div "hero.move Do wn press enter" at bounding box center [869, 141] width 258 height 61
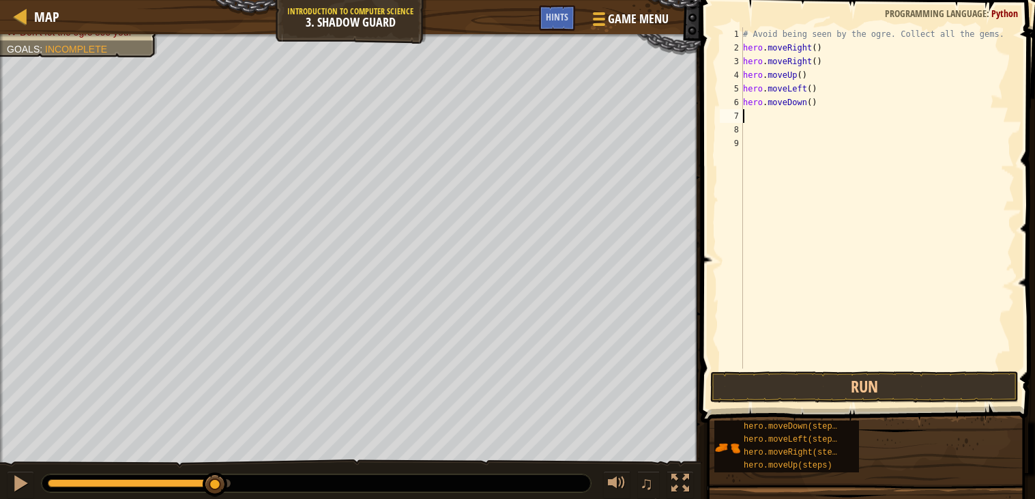
type textarea "mov"
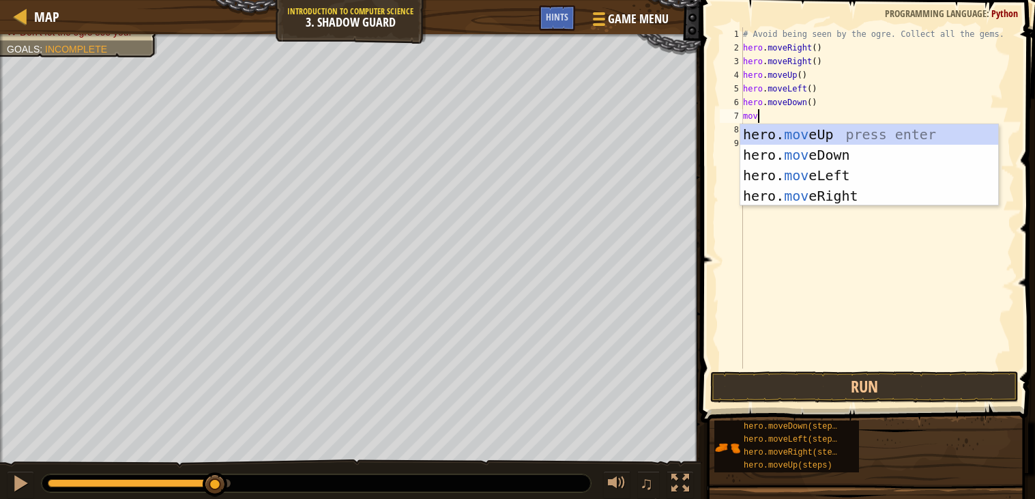
scroll to position [5, 1]
click at [800, 196] on div "hero. mov eUp press enter hero. mov eDown press enter hero. mov eLeft press ent…" at bounding box center [869, 185] width 258 height 123
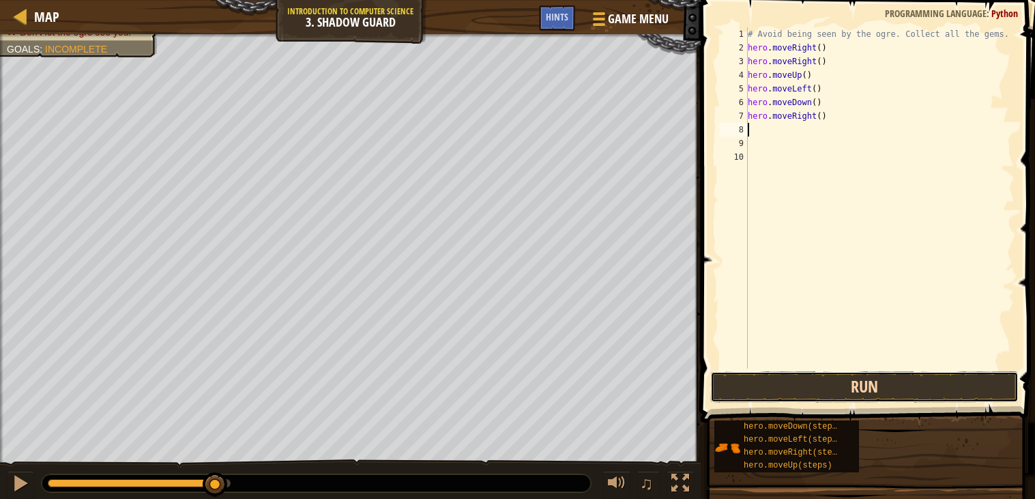
click at [771, 379] on button "Run" at bounding box center [864, 386] width 308 height 31
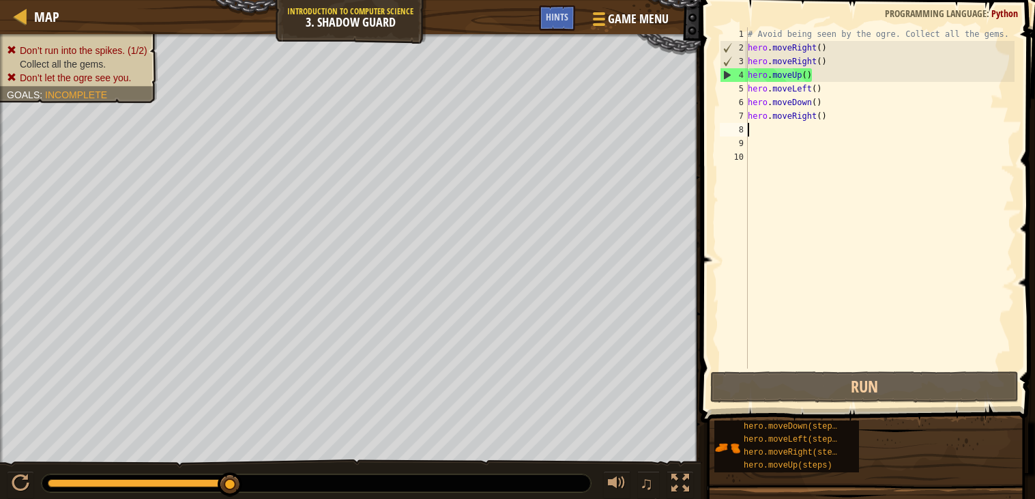
click at [838, 119] on div "# Avoid being seen by the ogre. Collect all the gems. hero . moveRight ( ) hero…" at bounding box center [880, 211] width 270 height 368
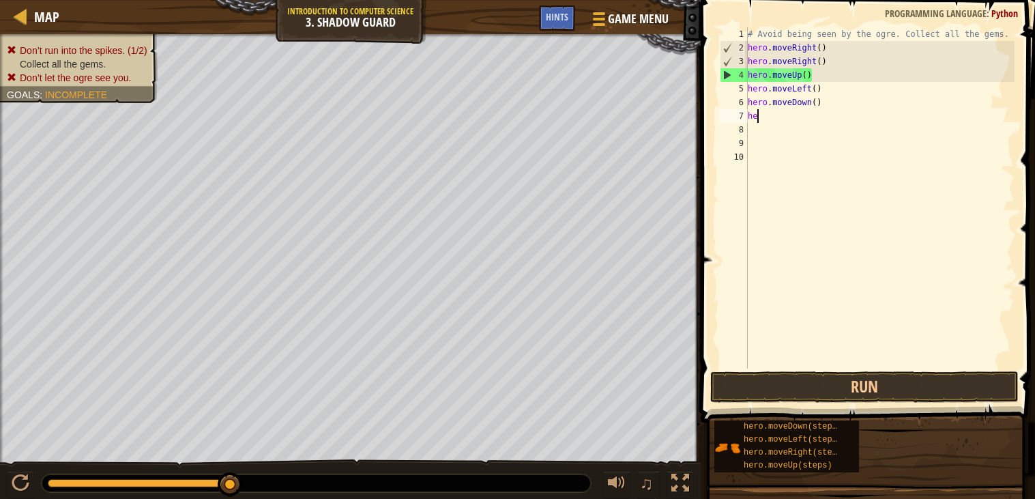
type textarea "h"
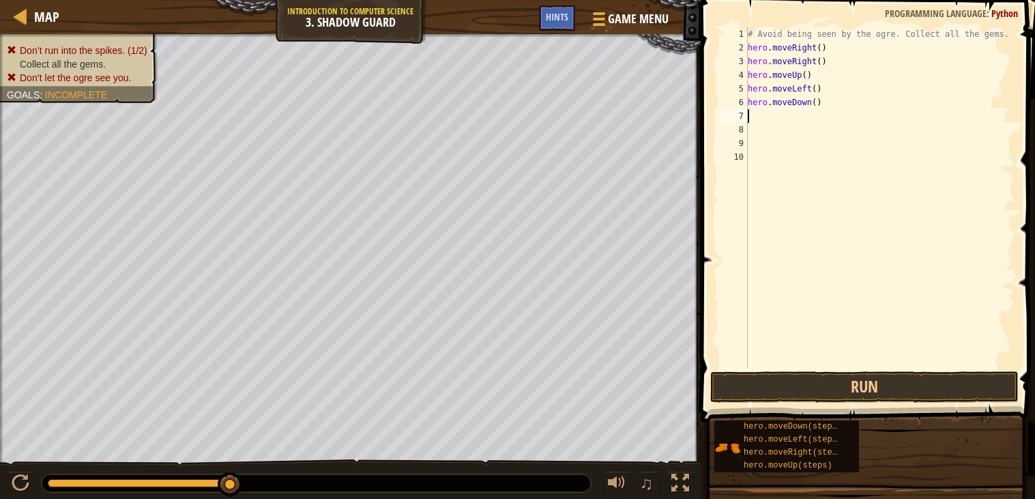
click at [866, 113] on div "# Avoid being seen by the ogre. Collect all the gems. hero . moveRight ( ) hero…" at bounding box center [880, 211] width 270 height 368
type textarea "h"
click at [870, 97] on div "# Avoid being seen by the ogre. Collect all the gems. hero . moveRight ( ) hero…" at bounding box center [877, 211] width 275 height 368
click at [825, 93] on div "# Avoid being seen by the ogre. Collect all the gems. hero . moveRight ( ) hero…" at bounding box center [877, 211] width 275 height 368
type textarea "h"
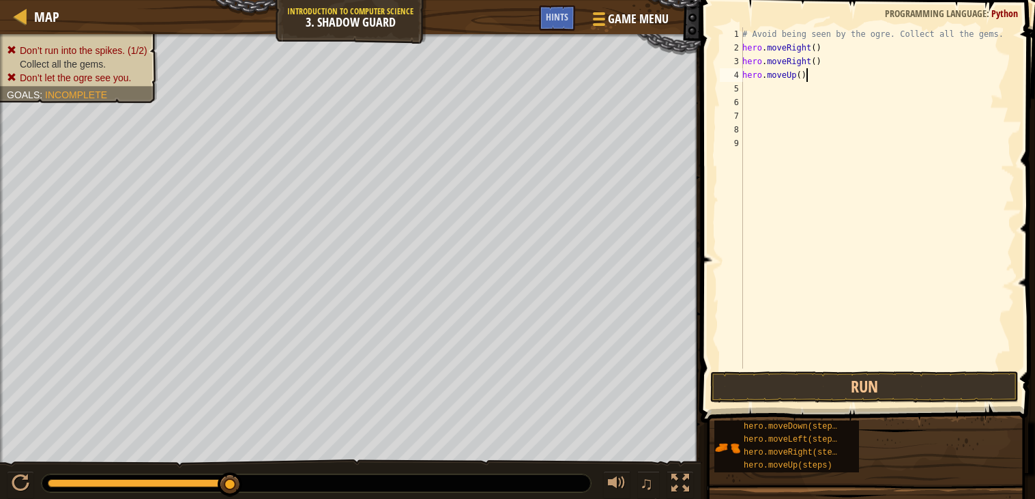
click at [836, 79] on div "# Avoid being seen by the ogre. Collect all the gems. hero . moveRight ( ) hero…" at bounding box center [877, 211] width 275 height 368
click at [808, 392] on button "Run" at bounding box center [864, 386] width 308 height 31
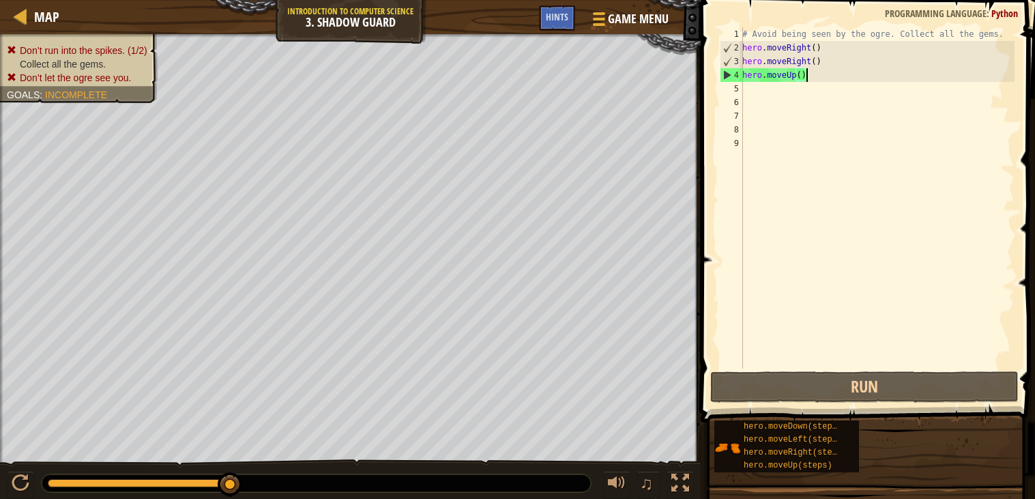
click at [831, 80] on div "# Avoid being seen by the ogre. Collect all the gems. hero . moveRight ( ) hero…" at bounding box center [877, 211] width 275 height 368
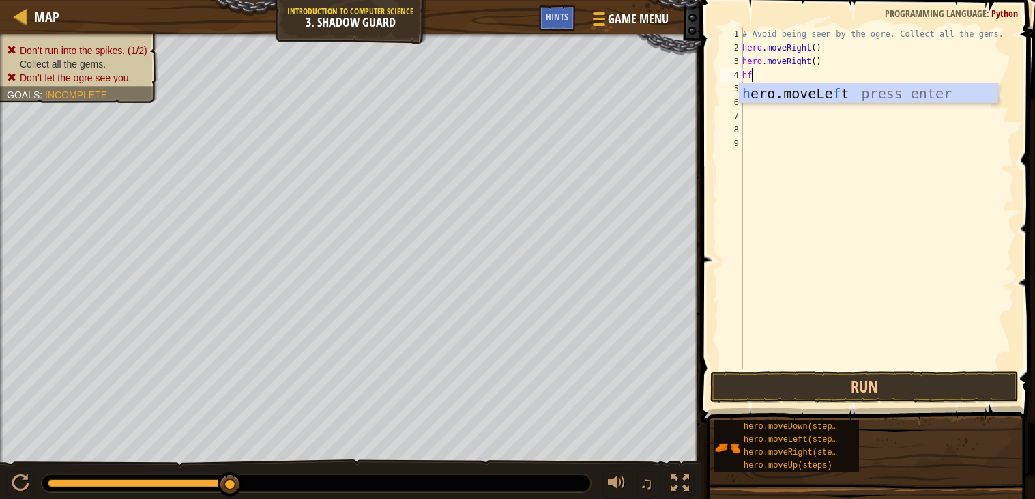
type textarea "h"
type textarea "right"
click at [846, 86] on div "hero.move Right press enter" at bounding box center [869, 113] width 258 height 61
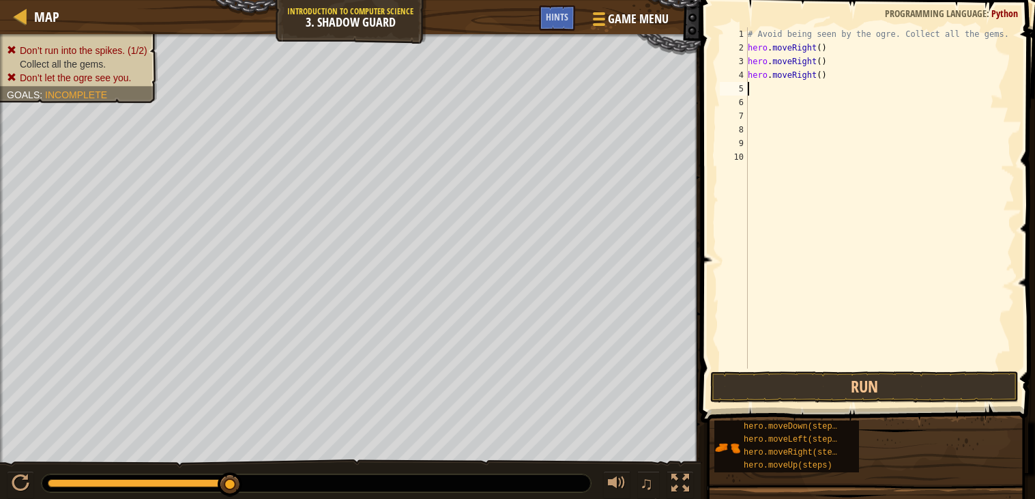
scroll to position [5, 0]
click at [785, 373] on button "Run" at bounding box center [864, 386] width 308 height 31
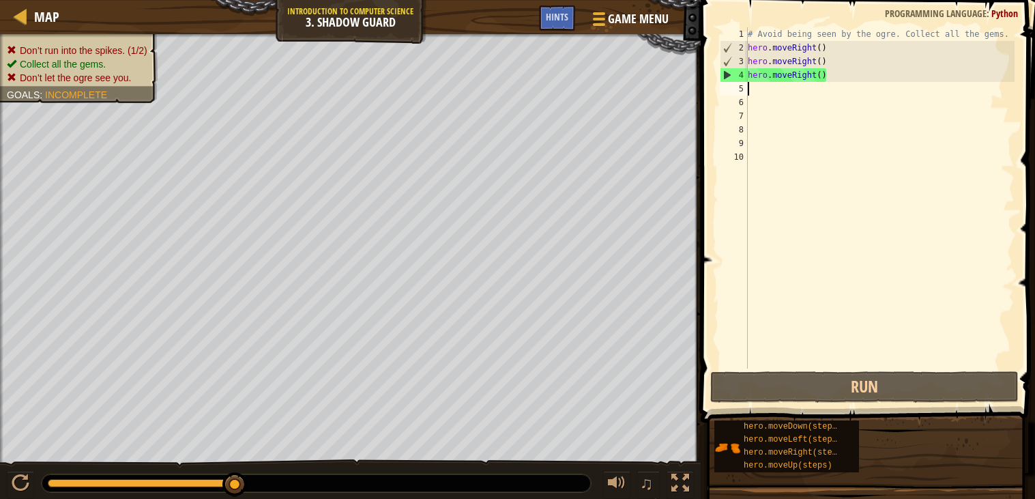
click at [846, 80] on div "# Avoid being seen by the ogre. Collect all the gems. hero . moveRight ( ) hero…" at bounding box center [880, 211] width 270 height 368
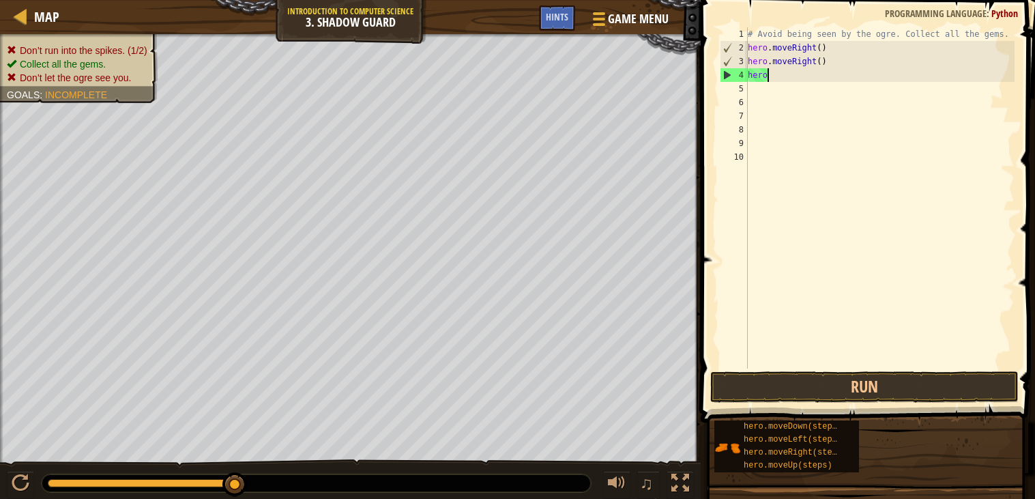
type textarea "h"
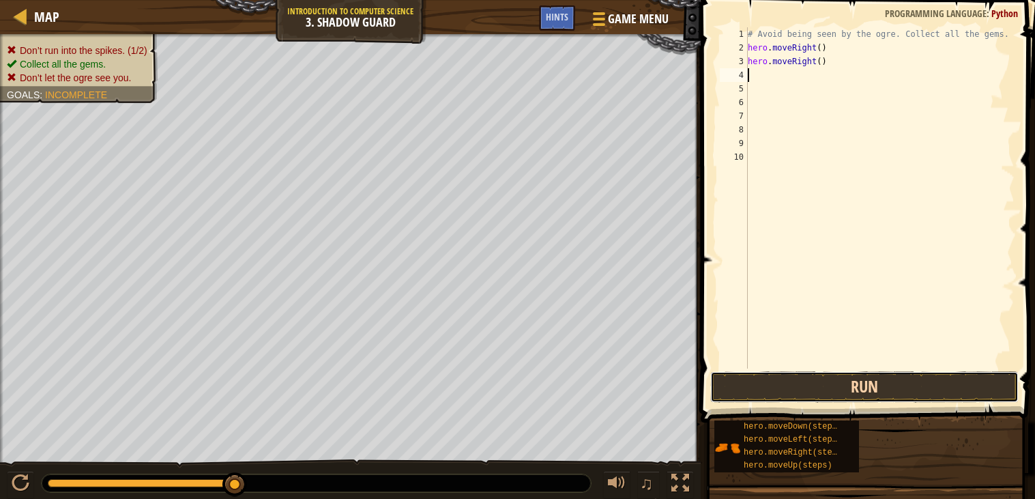
click at [845, 386] on button "Run" at bounding box center [864, 386] width 308 height 31
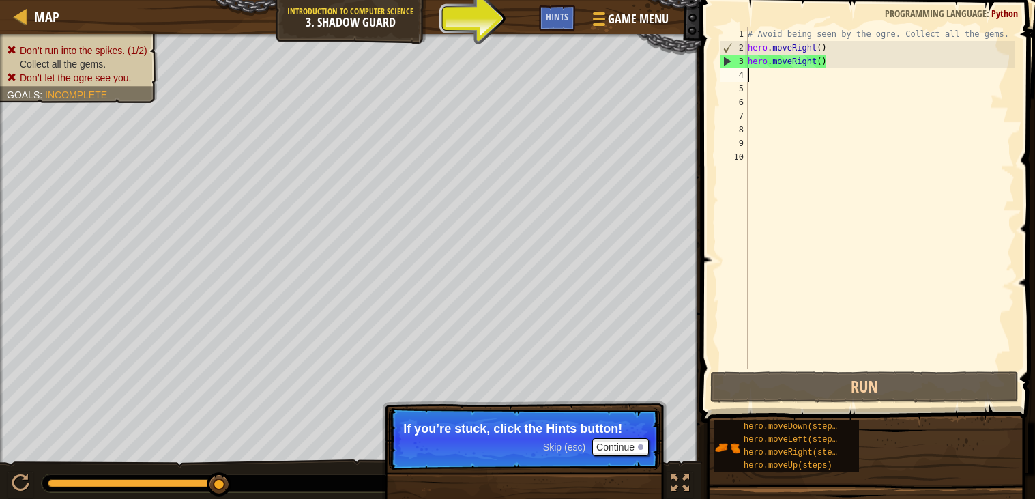
click at [837, 69] on div "# Avoid being seen by the ogre. Collect all the gems. hero . moveRight ( ) hero…" at bounding box center [880, 211] width 270 height 368
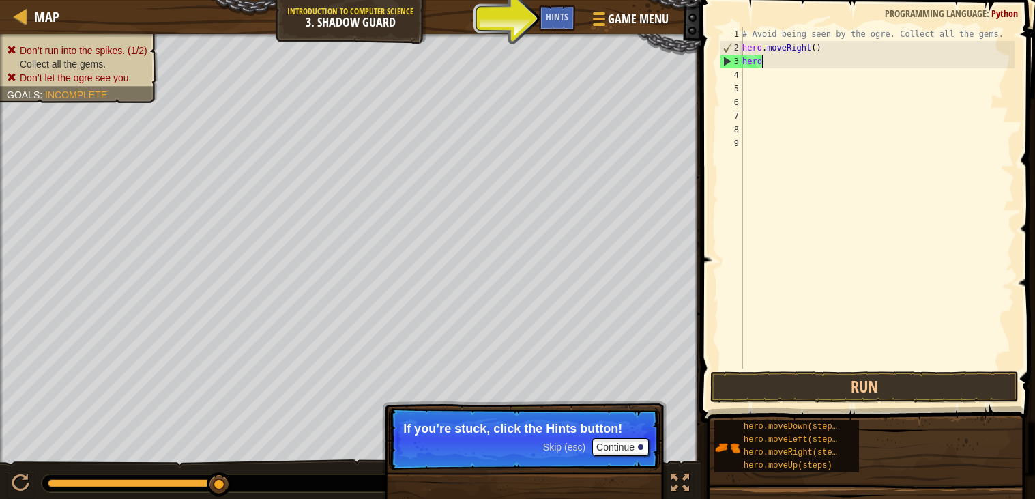
type textarea "h"
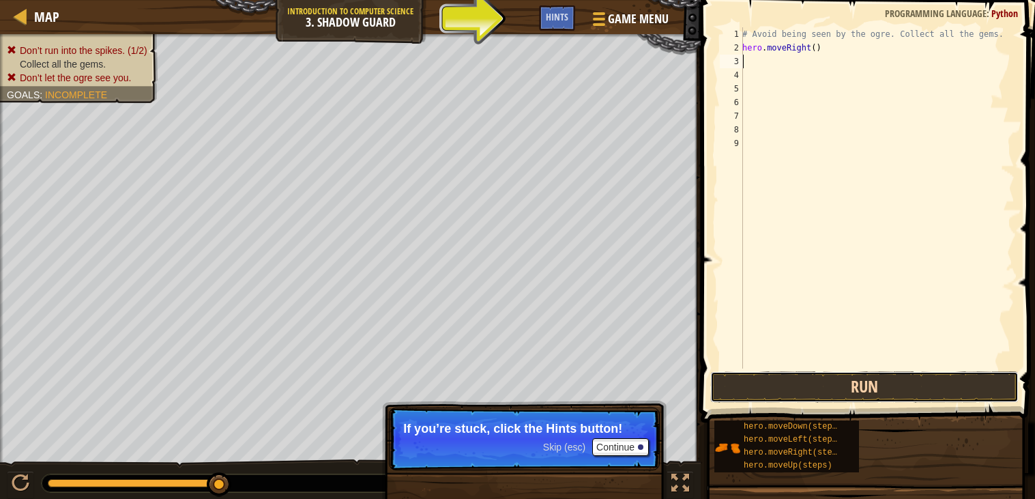
click at [910, 387] on button "Run" at bounding box center [864, 386] width 308 height 31
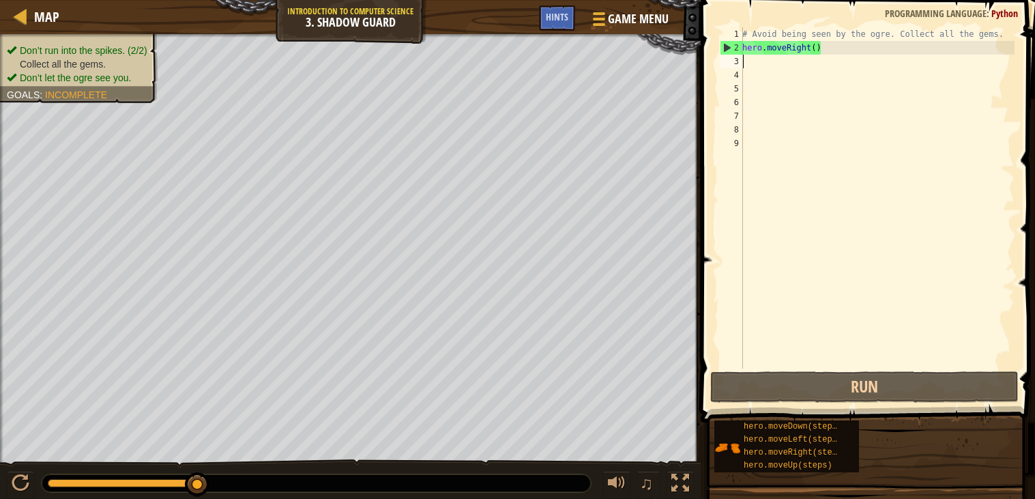
click at [769, 65] on div "# Avoid being seen by the ogre. Collect all the gems. hero . moveRight ( )" at bounding box center [877, 211] width 275 height 368
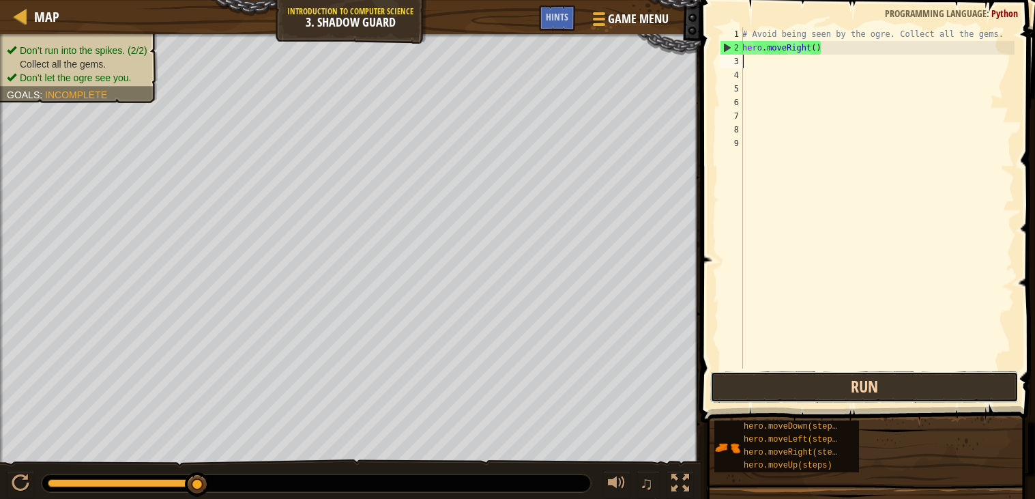
click at [867, 380] on button "Run" at bounding box center [864, 386] width 308 height 31
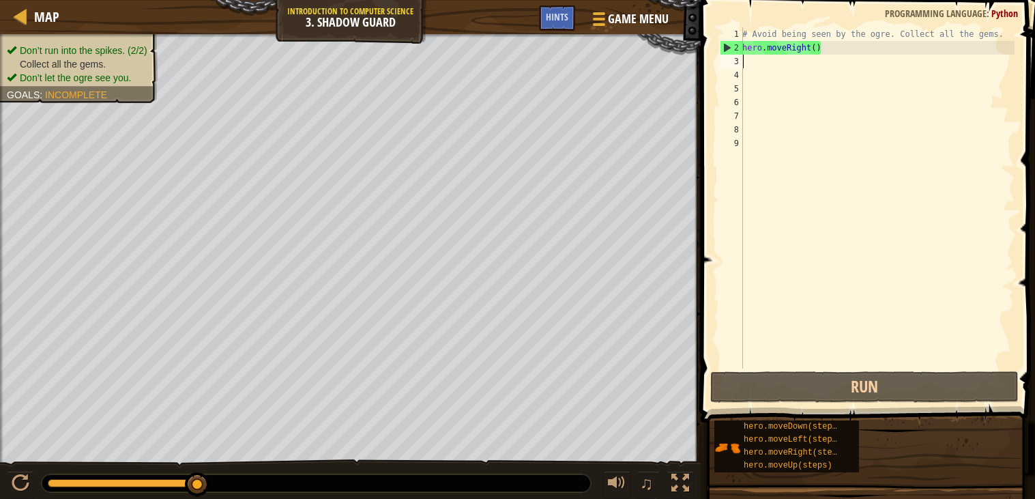
click at [774, 63] on div "# Avoid being seen by the ogre. Collect all the gems. hero . moveRight ( )" at bounding box center [877, 211] width 275 height 368
click at [767, 76] on div "# Avoid being seen by the ogre. Collect all the gems. hero . moveRight ( )" at bounding box center [877, 211] width 275 height 368
click at [761, 66] on div "# Avoid being seen by the ogre. Collect all the gems. hero . moveRight ( )" at bounding box center [877, 211] width 275 height 368
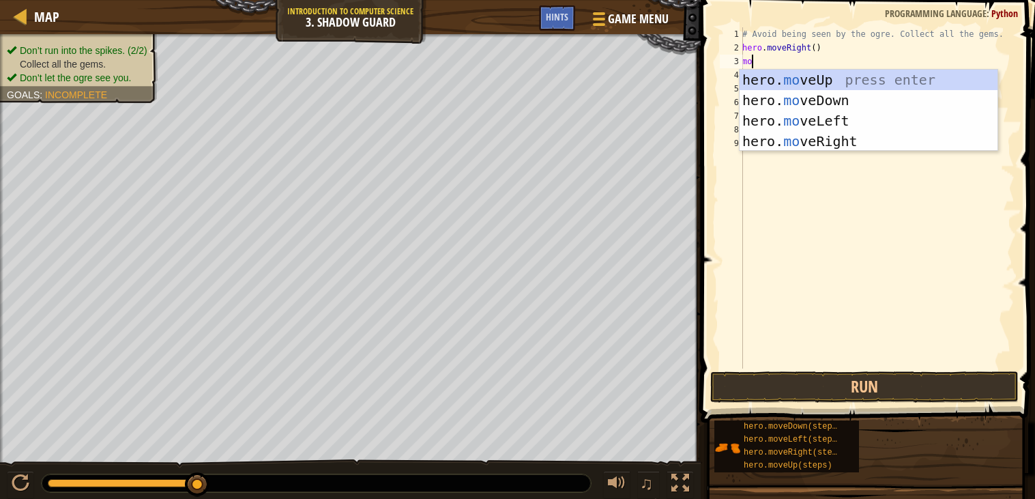
type textarea "m"
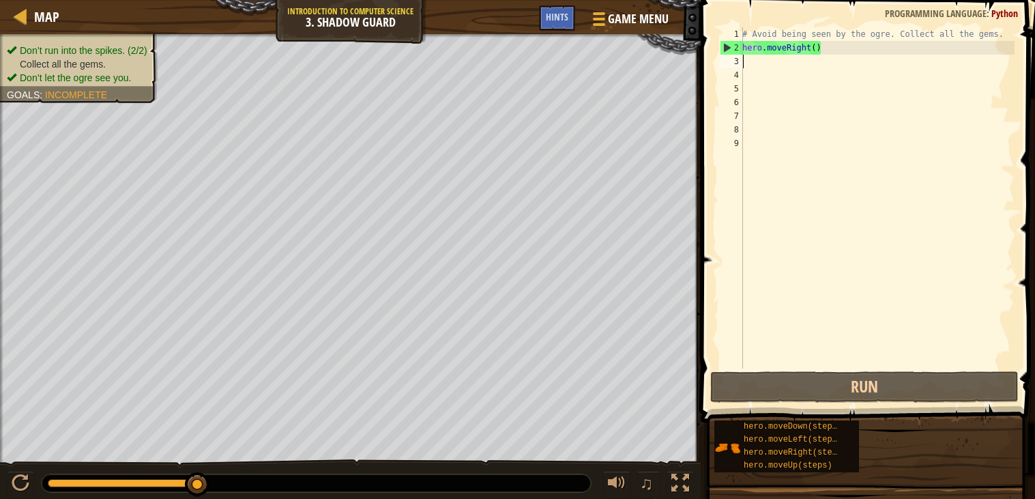
type textarea "up"
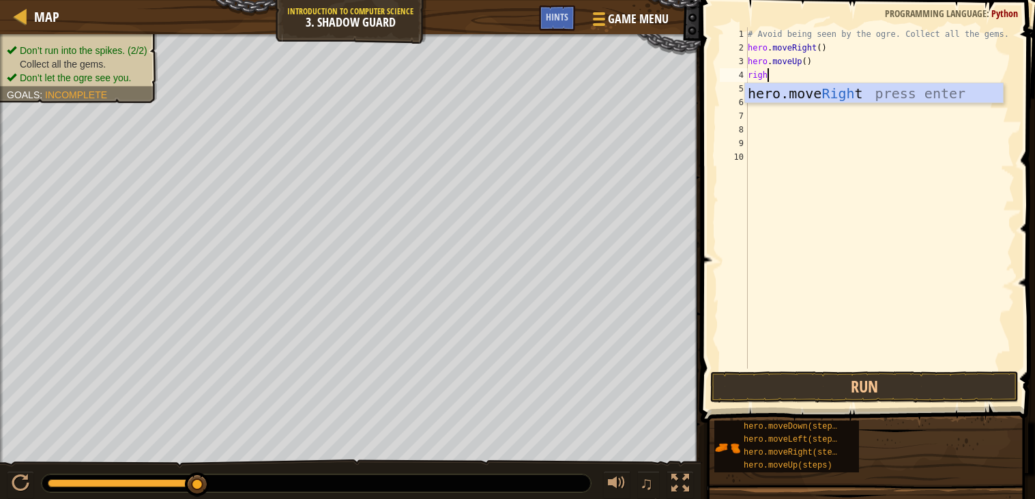
type textarea "right"
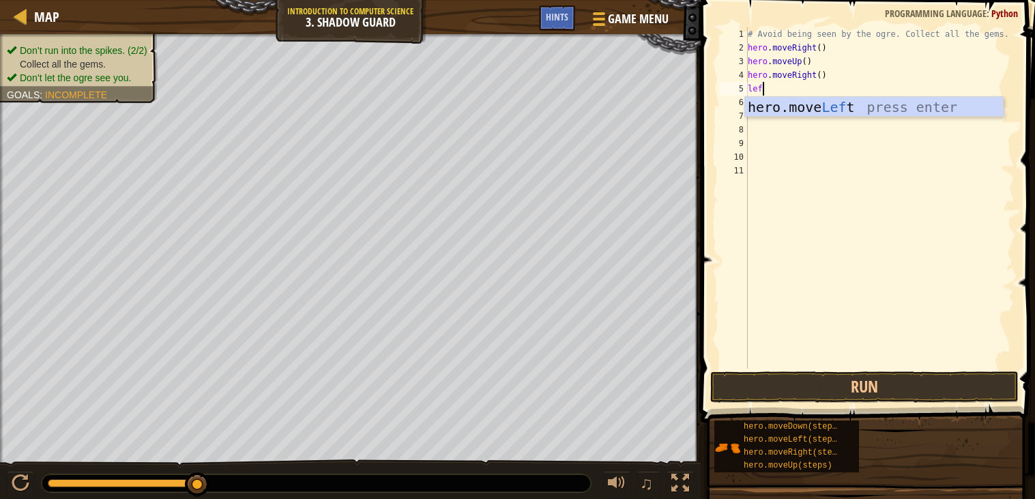
type textarea "left"
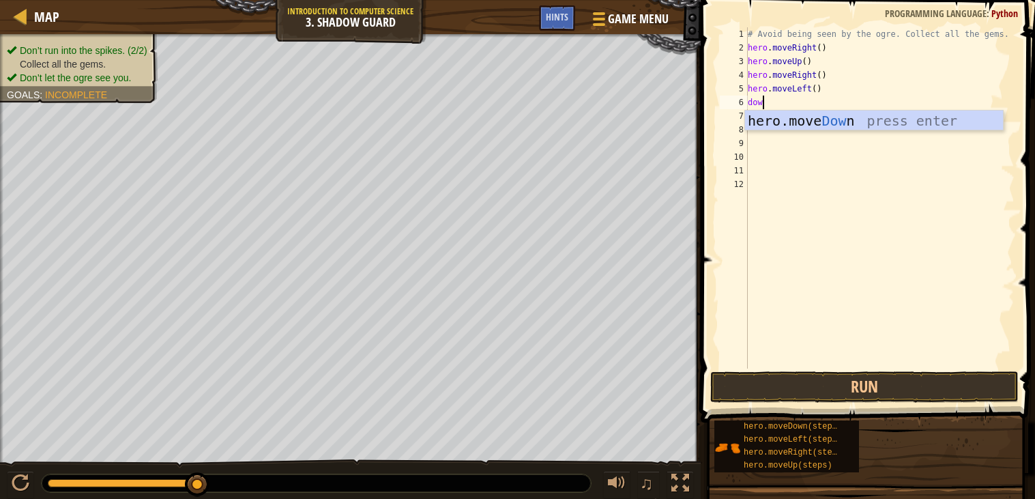
type textarea "down"
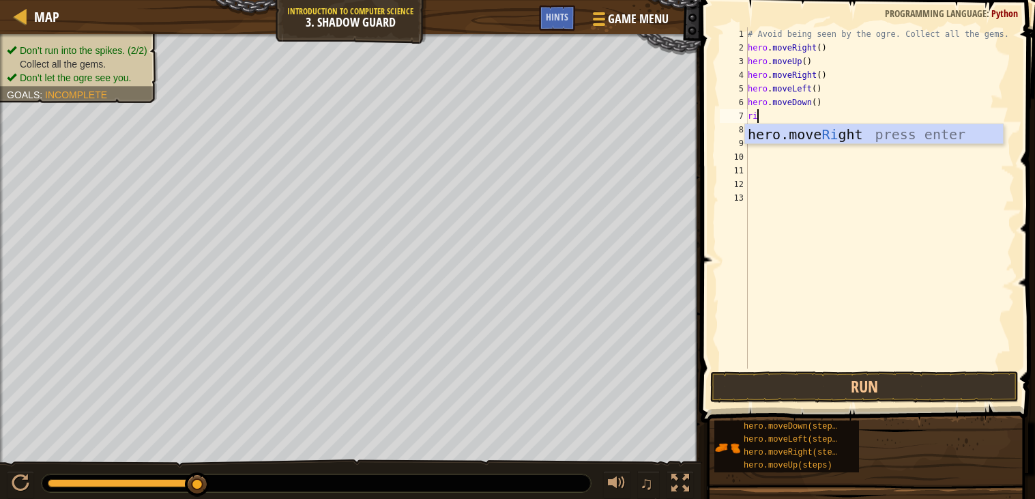
type textarea "right"
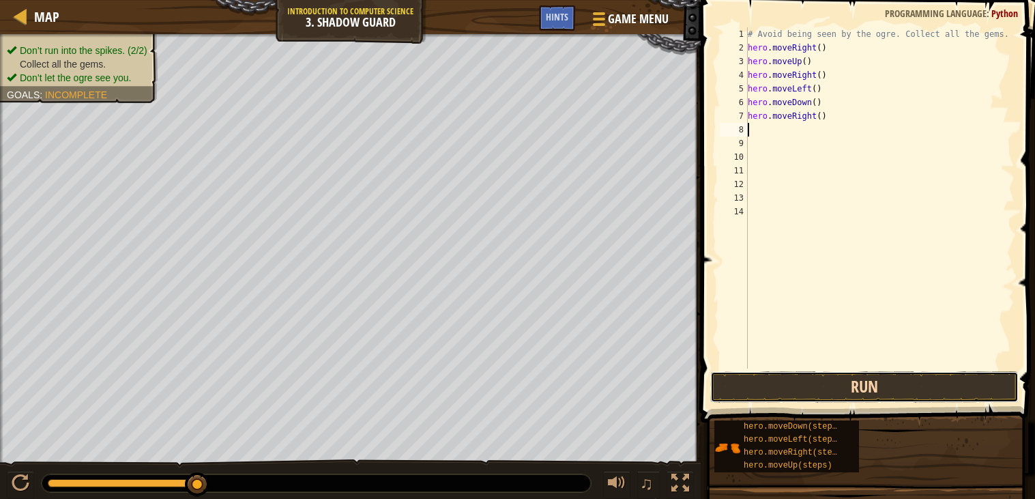
click at [795, 392] on button "Run" at bounding box center [864, 386] width 308 height 31
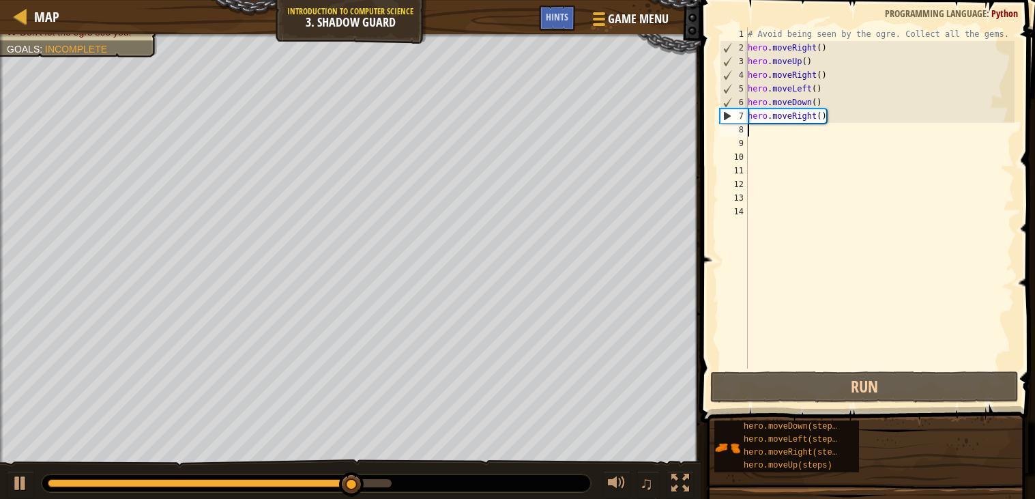
click at [868, 120] on div "# Avoid being seen by the ogre. Collect all the gems. hero . moveRight ( ) hero…" at bounding box center [880, 211] width 270 height 368
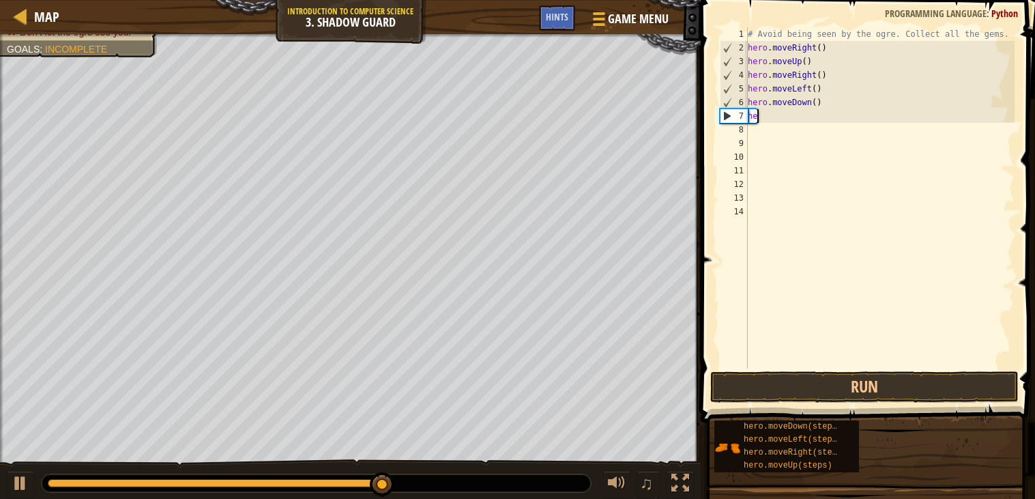
type textarea "h"
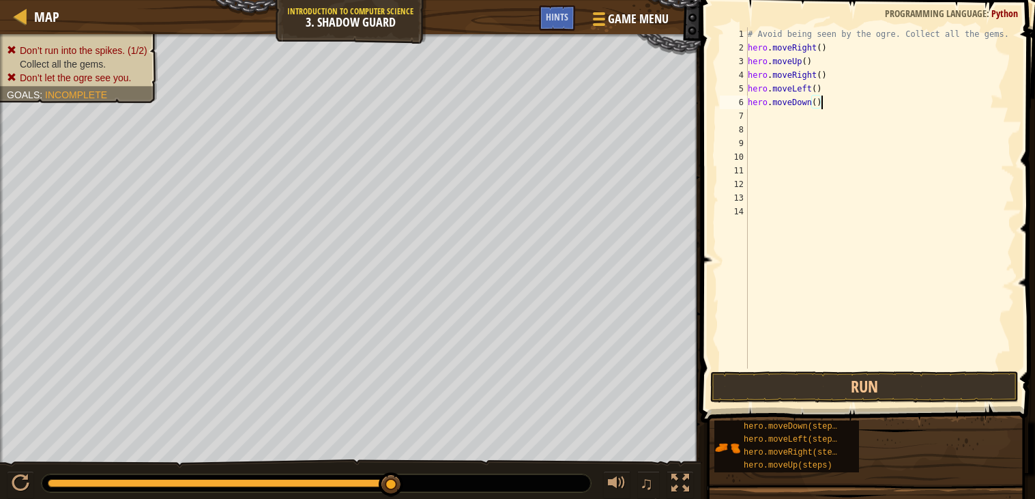
click at [836, 97] on div "# Avoid being seen by the ogre. Collect all the gems. hero . moveRight ( ) hero…" at bounding box center [880, 211] width 270 height 368
type textarea "h"
click at [835, 89] on div "# Avoid being seen by the ogre. Collect all the gems. hero . moveRight ( ) hero…" at bounding box center [880, 211] width 270 height 368
type textarea "h"
click at [834, 76] on div "# Avoid being seen by the ogre. Collect all the gems. hero . moveRight ( ) hero…" at bounding box center [880, 211] width 270 height 368
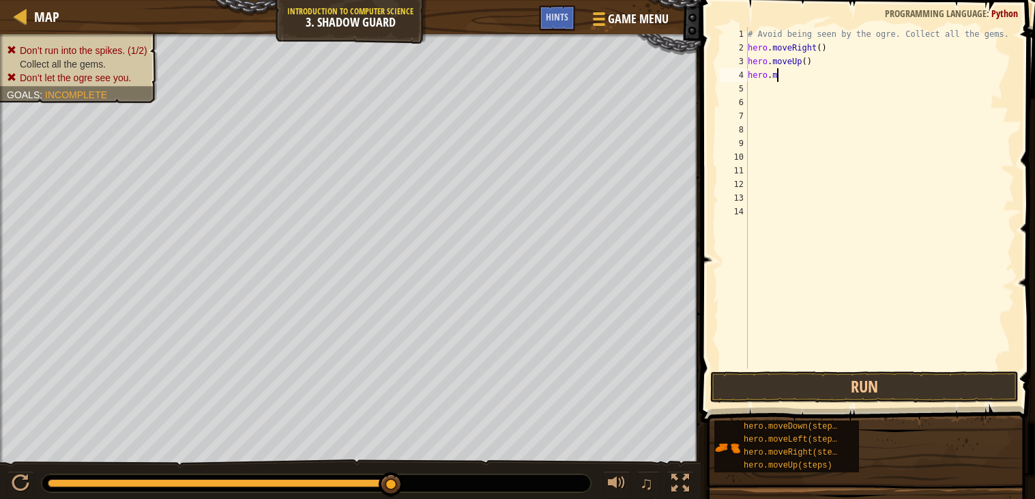
type textarea "h"
type textarea "hero.moveUp()"
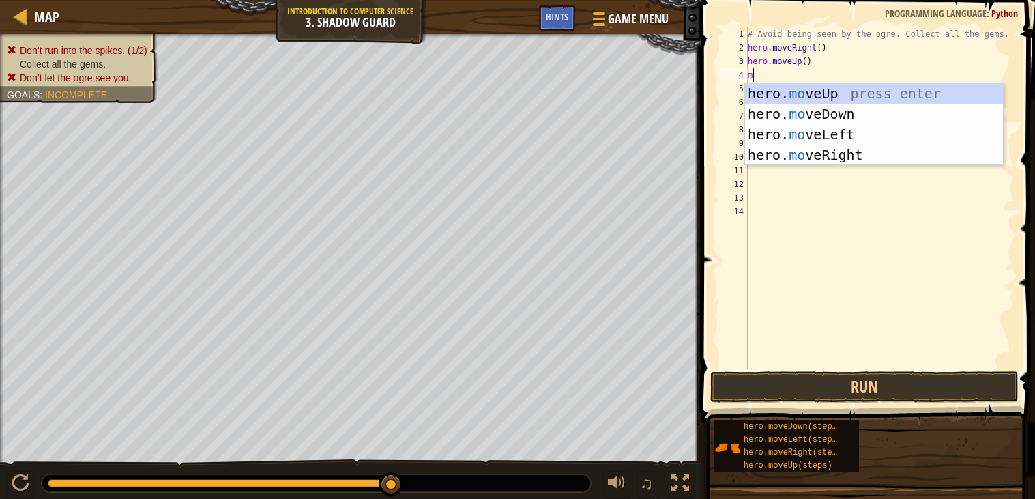
type textarea "m"
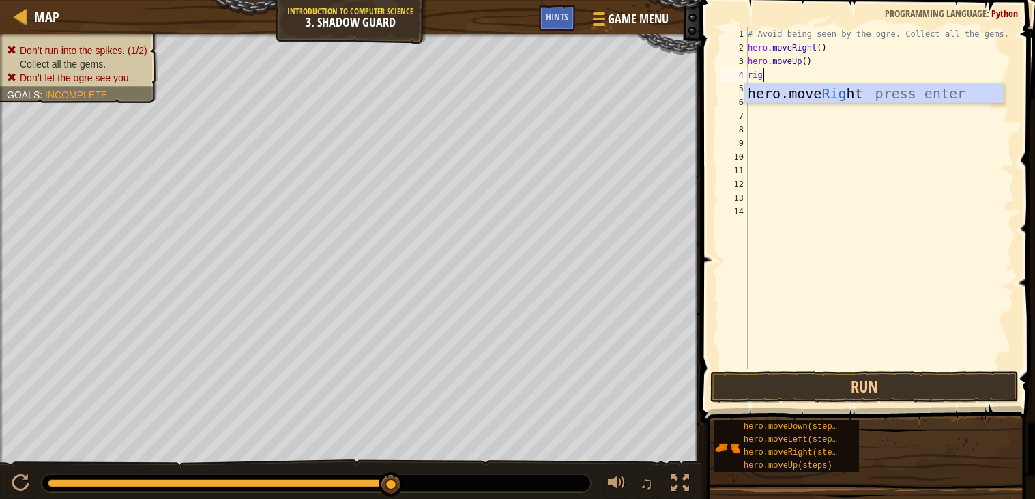
type textarea "right"
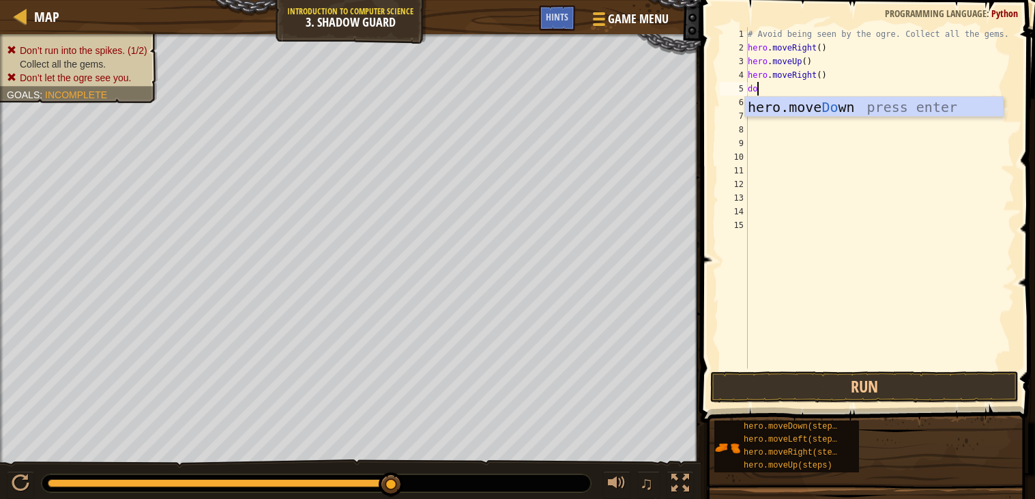
type textarea "down"
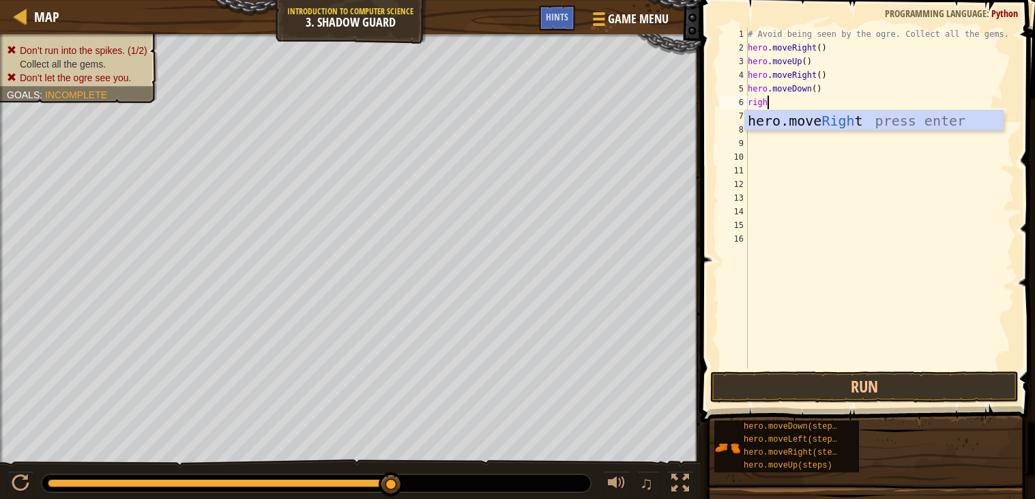
type textarea "right"
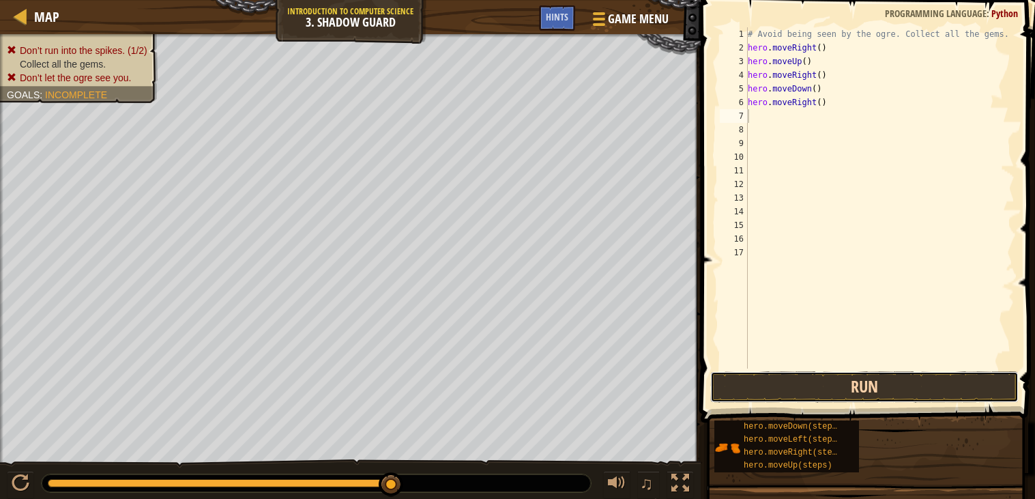
click at [819, 379] on button "Run" at bounding box center [864, 386] width 308 height 31
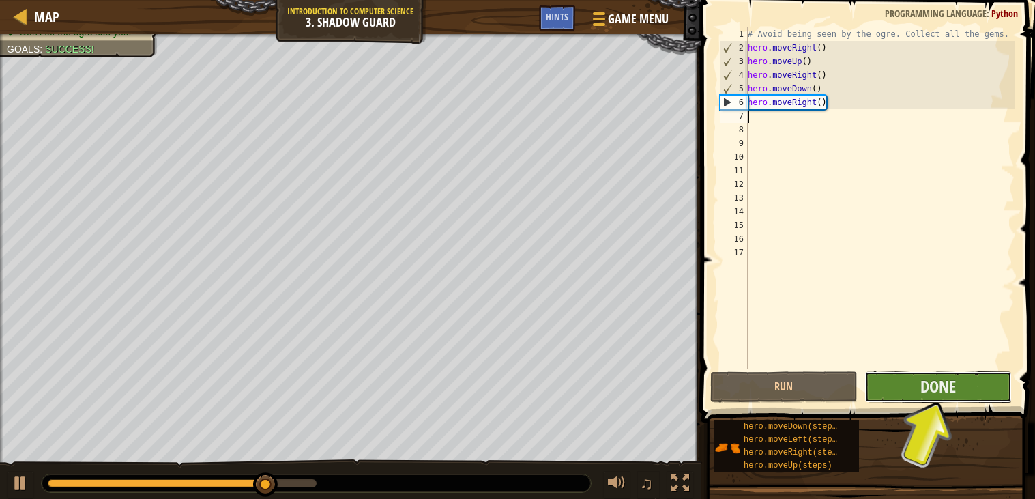
click at [874, 389] on button "Done" at bounding box center [937, 386] width 147 height 31
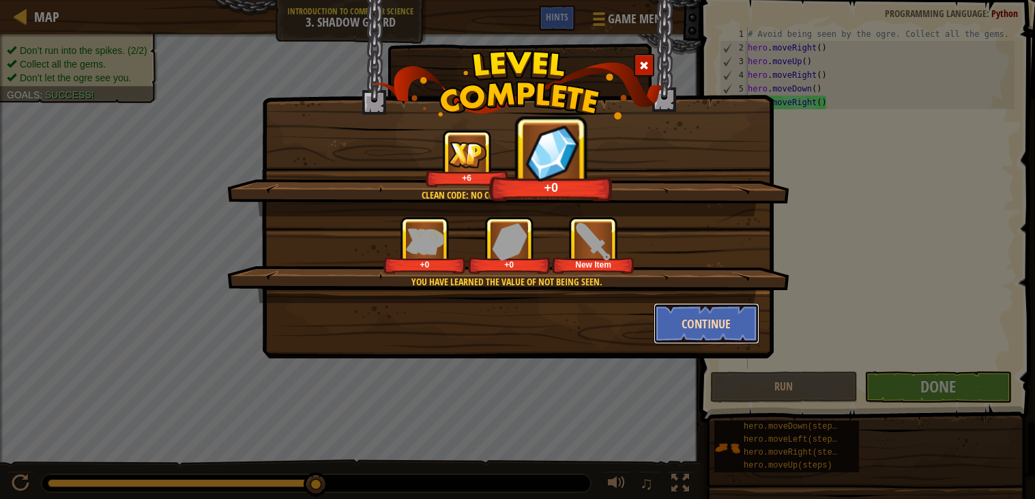
click at [692, 306] on button "Continue" at bounding box center [707, 323] width 106 height 41
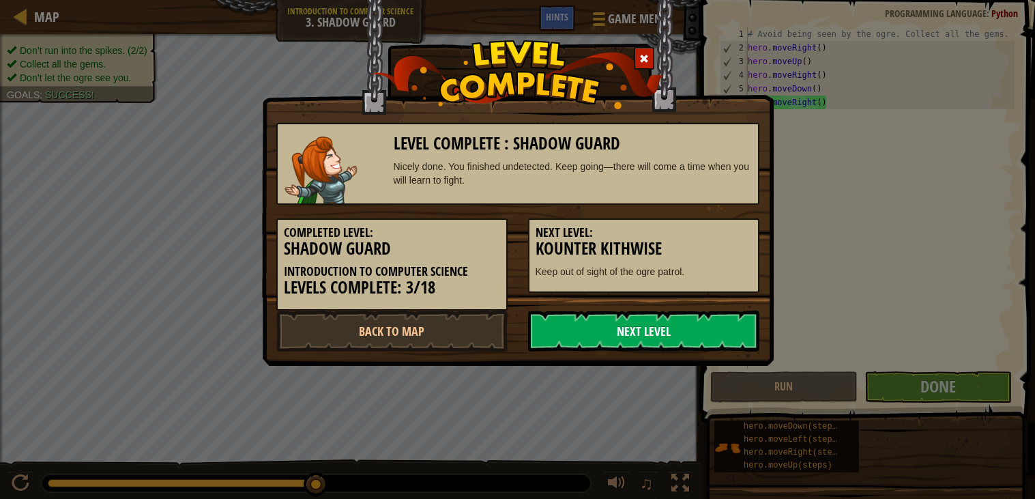
click at [663, 336] on link "Next Level" at bounding box center [643, 330] width 231 height 41
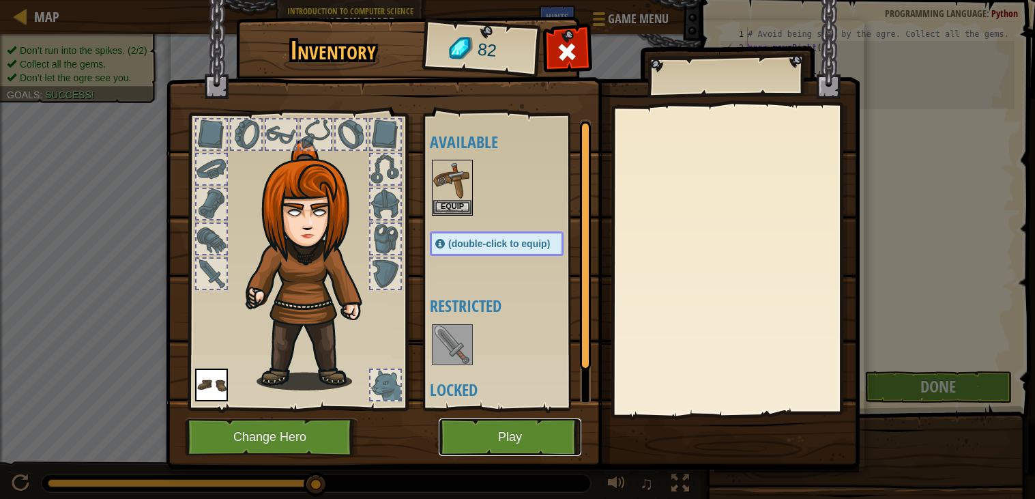
click at [534, 426] on button "Play" at bounding box center [510, 437] width 143 height 38
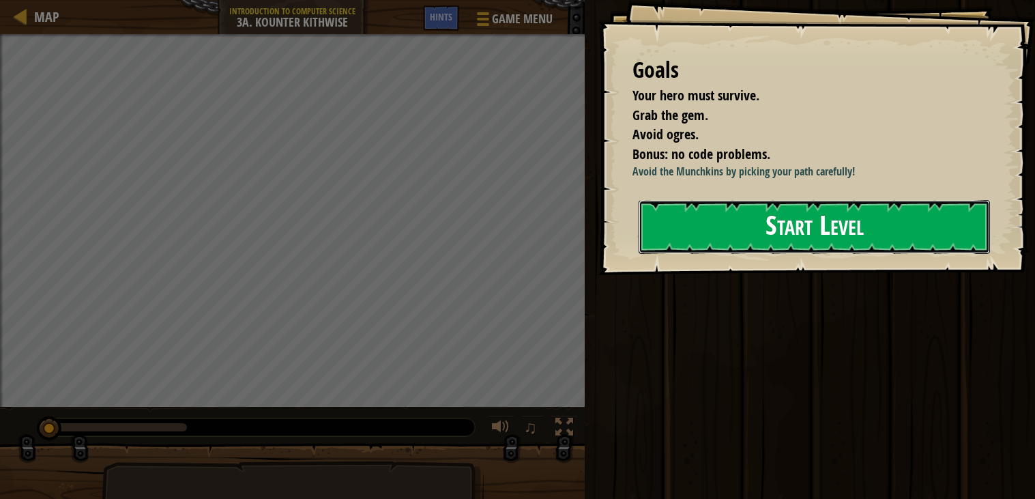
click at [679, 244] on button "Start Level" at bounding box center [814, 227] width 351 height 54
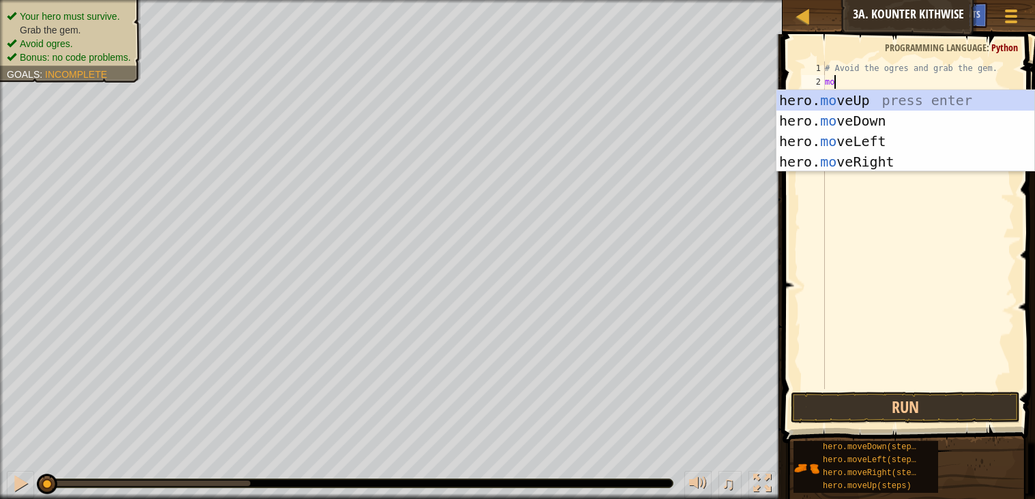
scroll to position [5, 0]
type textarea "m"
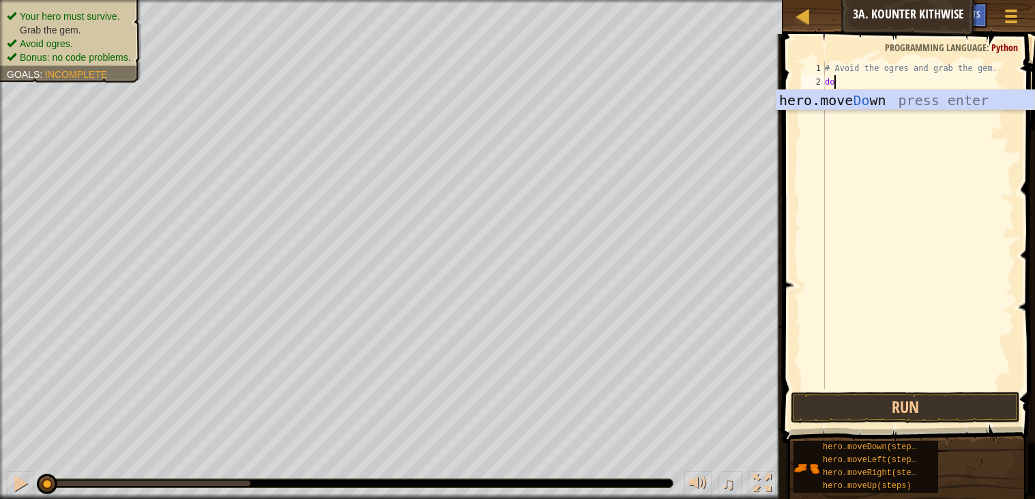
type textarea "d"
